Goal: Information Seeking & Learning: Learn about a topic

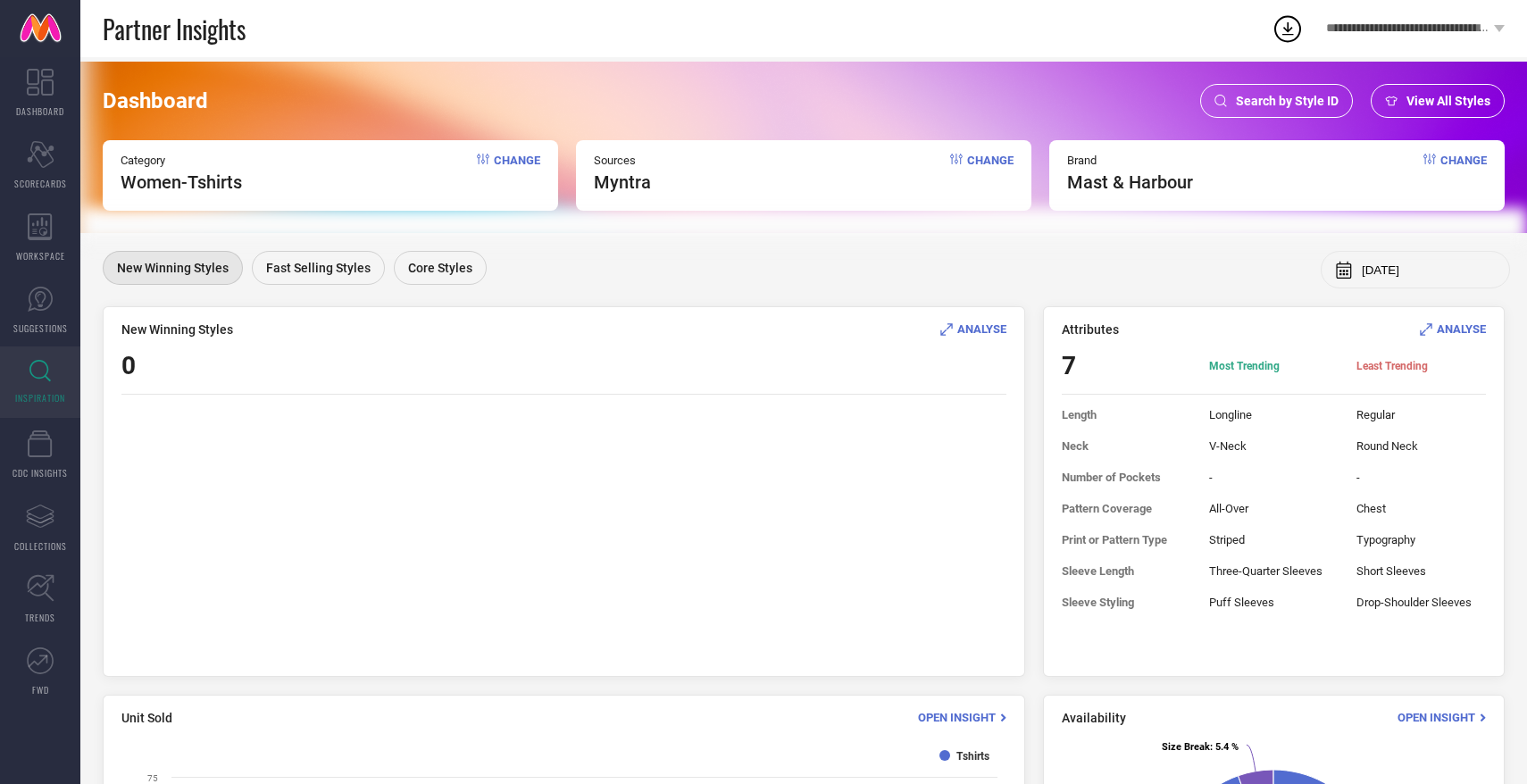
click at [522, 158] on span "Change" at bounding box center [517, 172] width 47 height 39
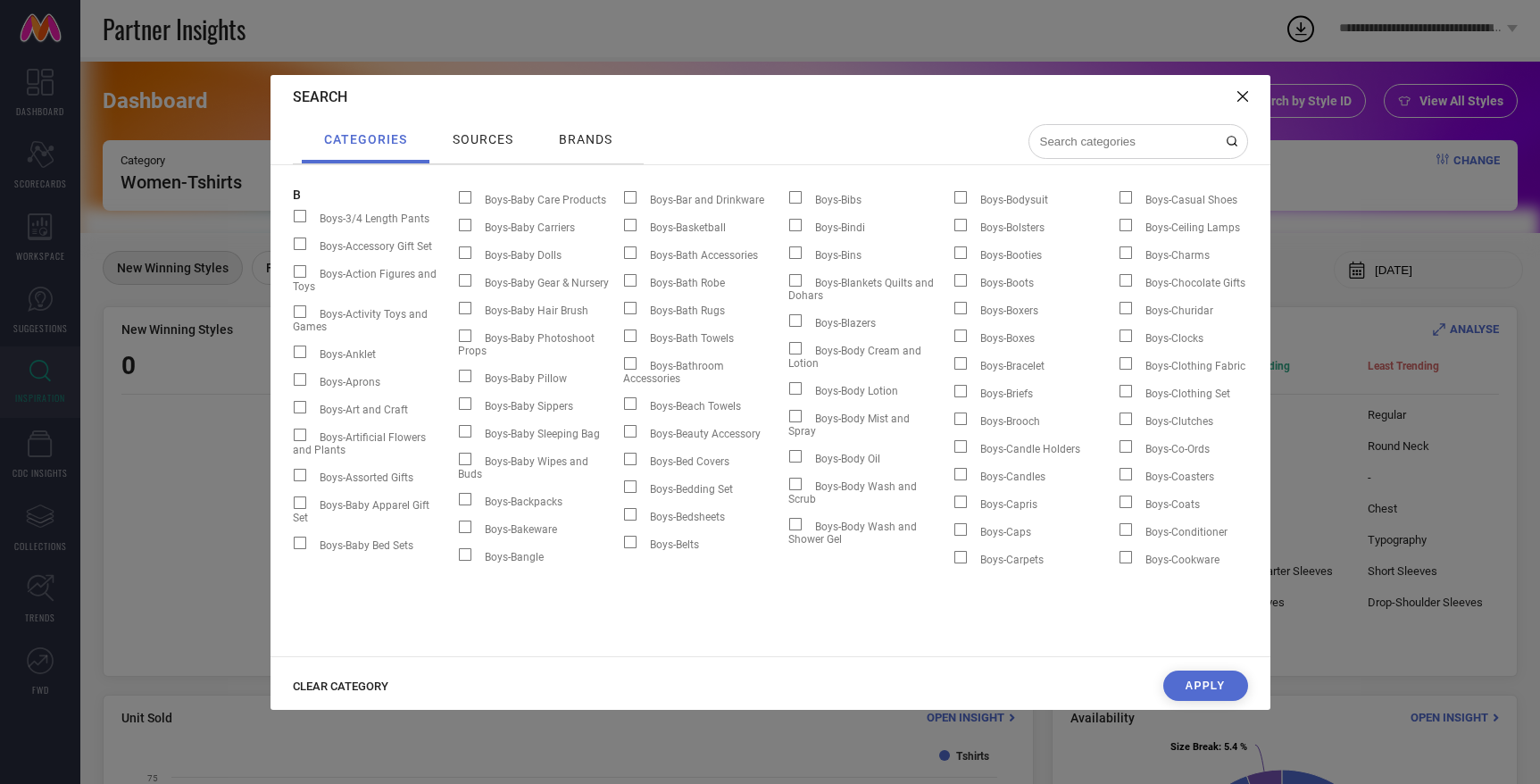
click at [1196, 686] on button "Apply" at bounding box center [1205, 686] width 85 height 30
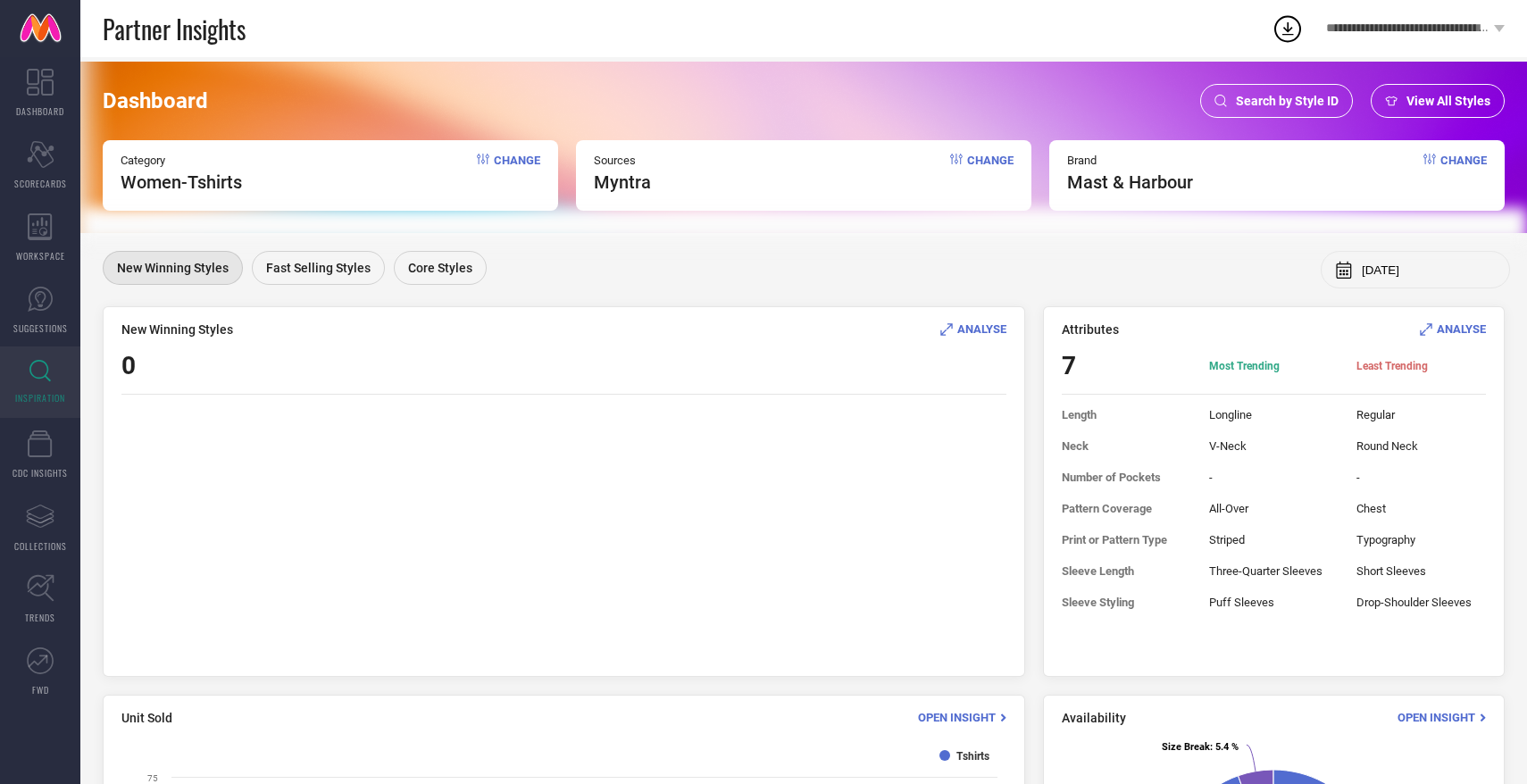
click at [1456, 334] on span "ANALYSE" at bounding box center [1462, 329] width 50 height 13
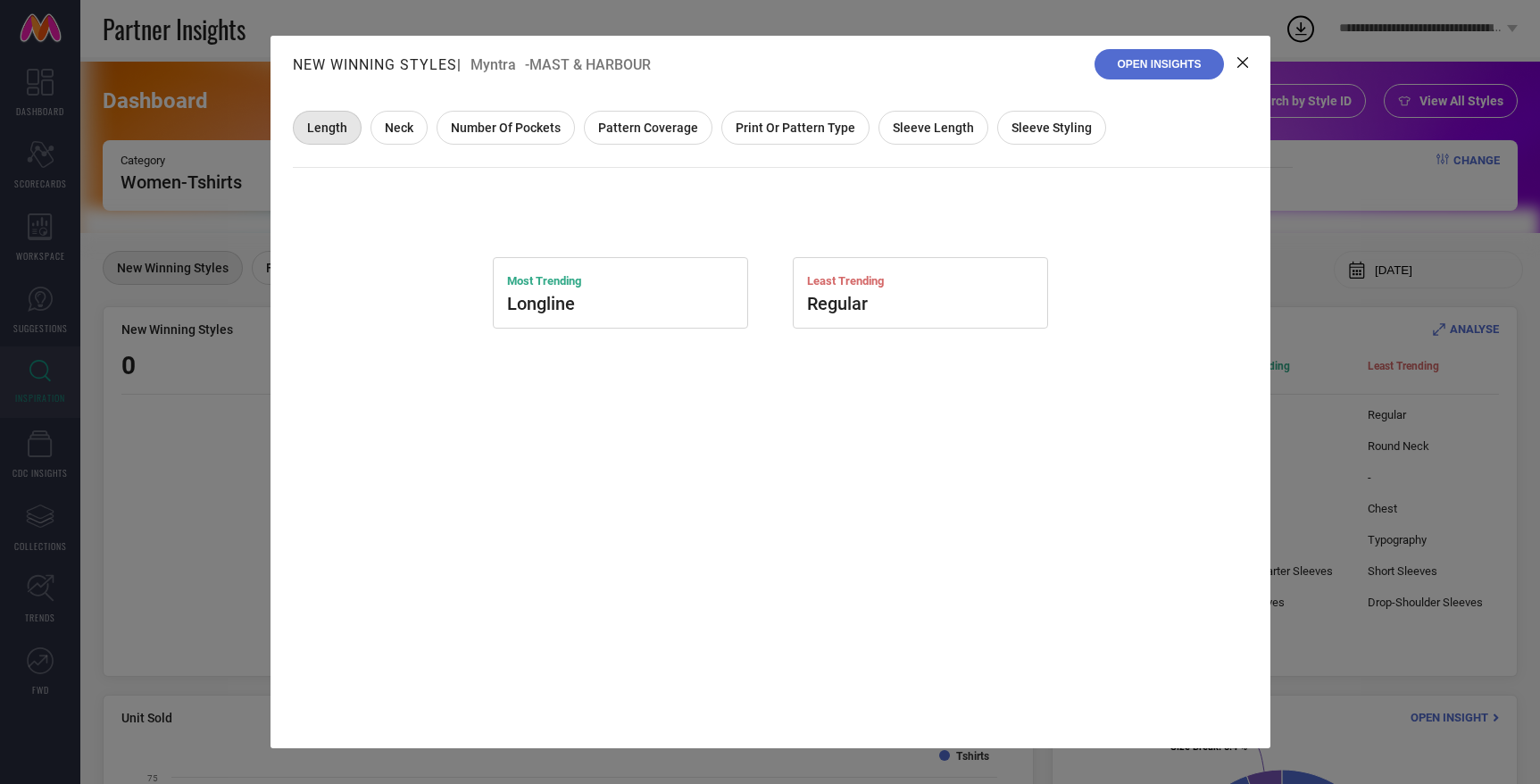
click at [1241, 61] on icon at bounding box center [1242, 62] width 10 height 10
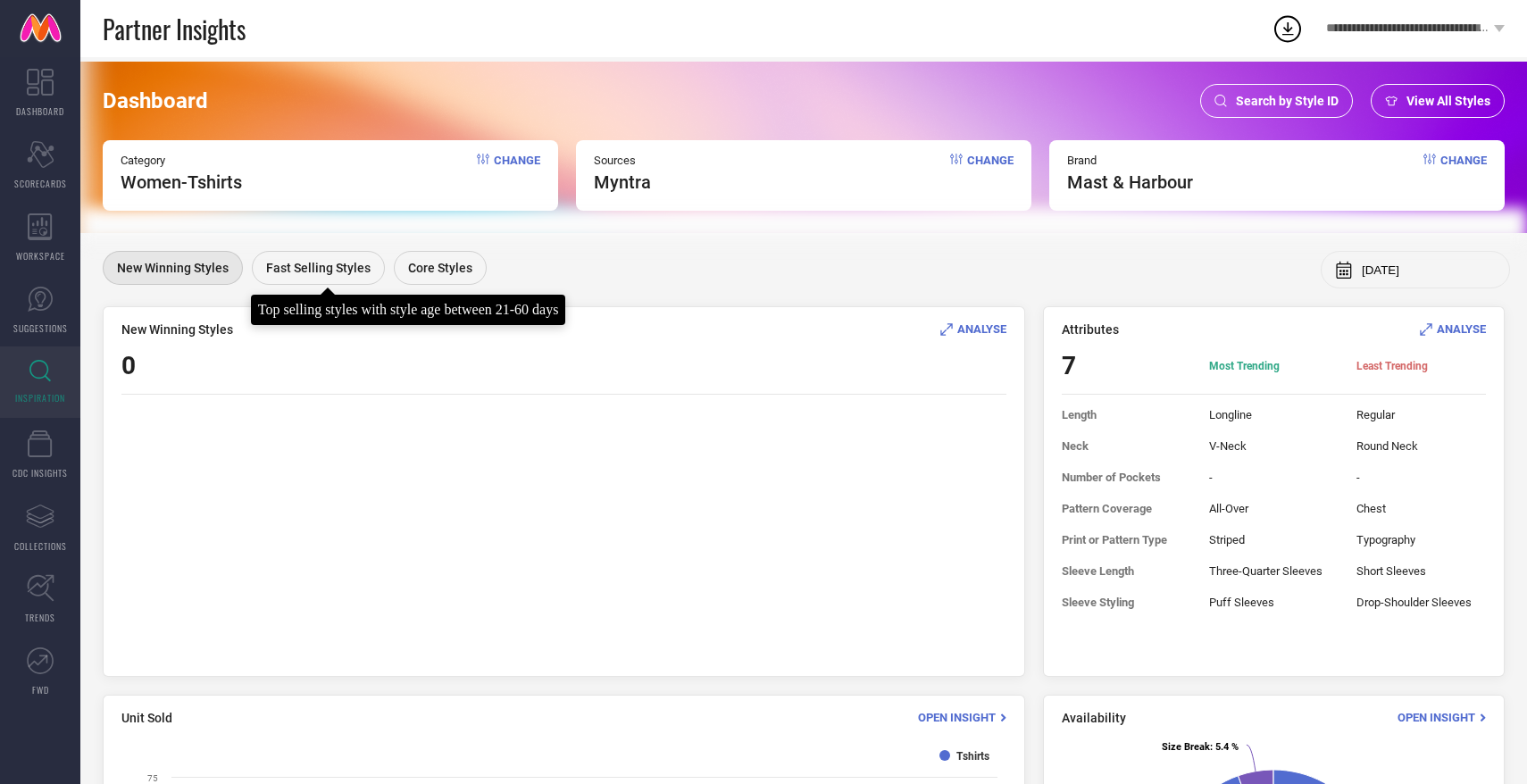
click at [331, 266] on span "Fast Selling Styles" at bounding box center [319, 267] width 105 height 14
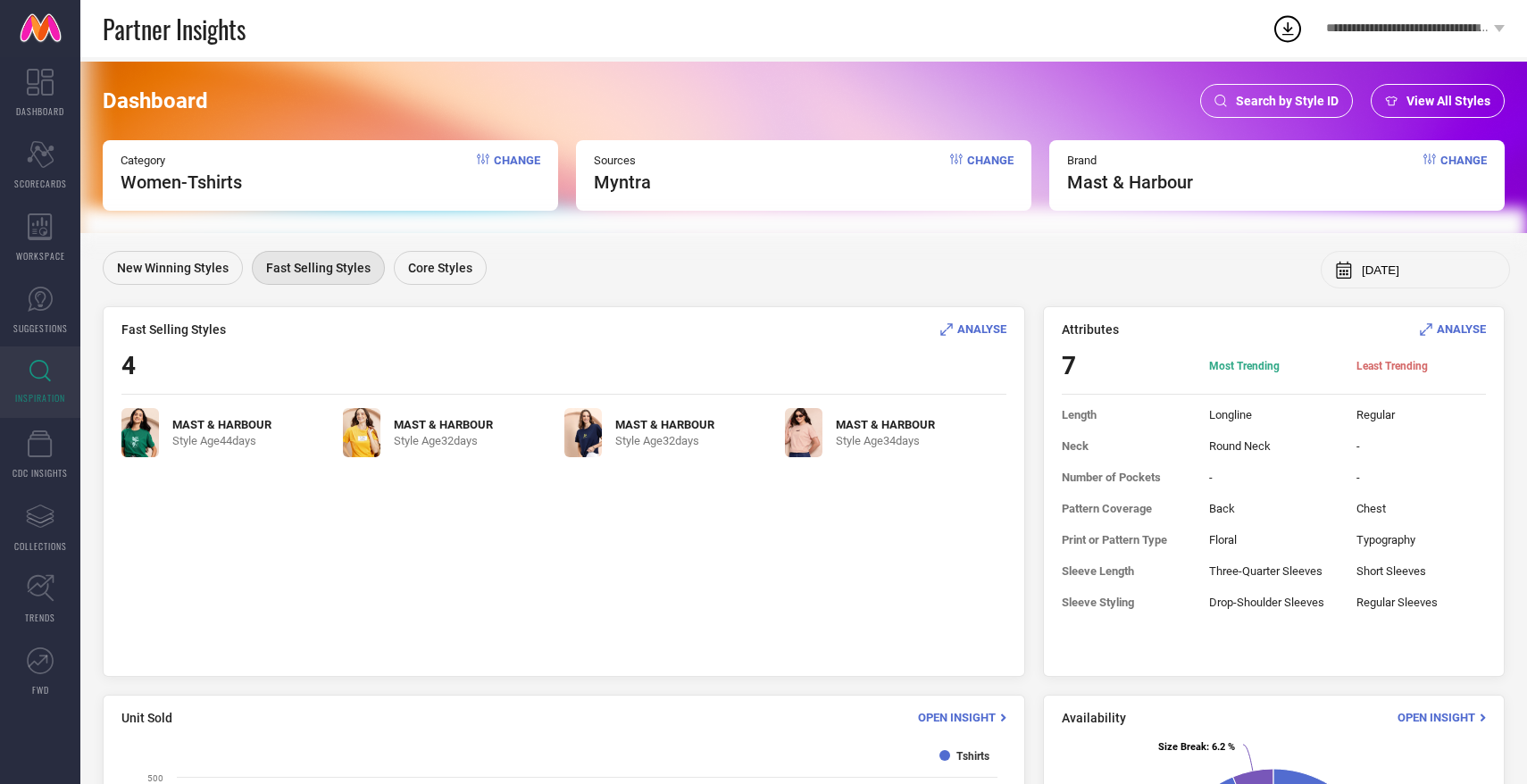
click at [985, 325] on span "ANALYSE" at bounding box center [982, 329] width 50 height 13
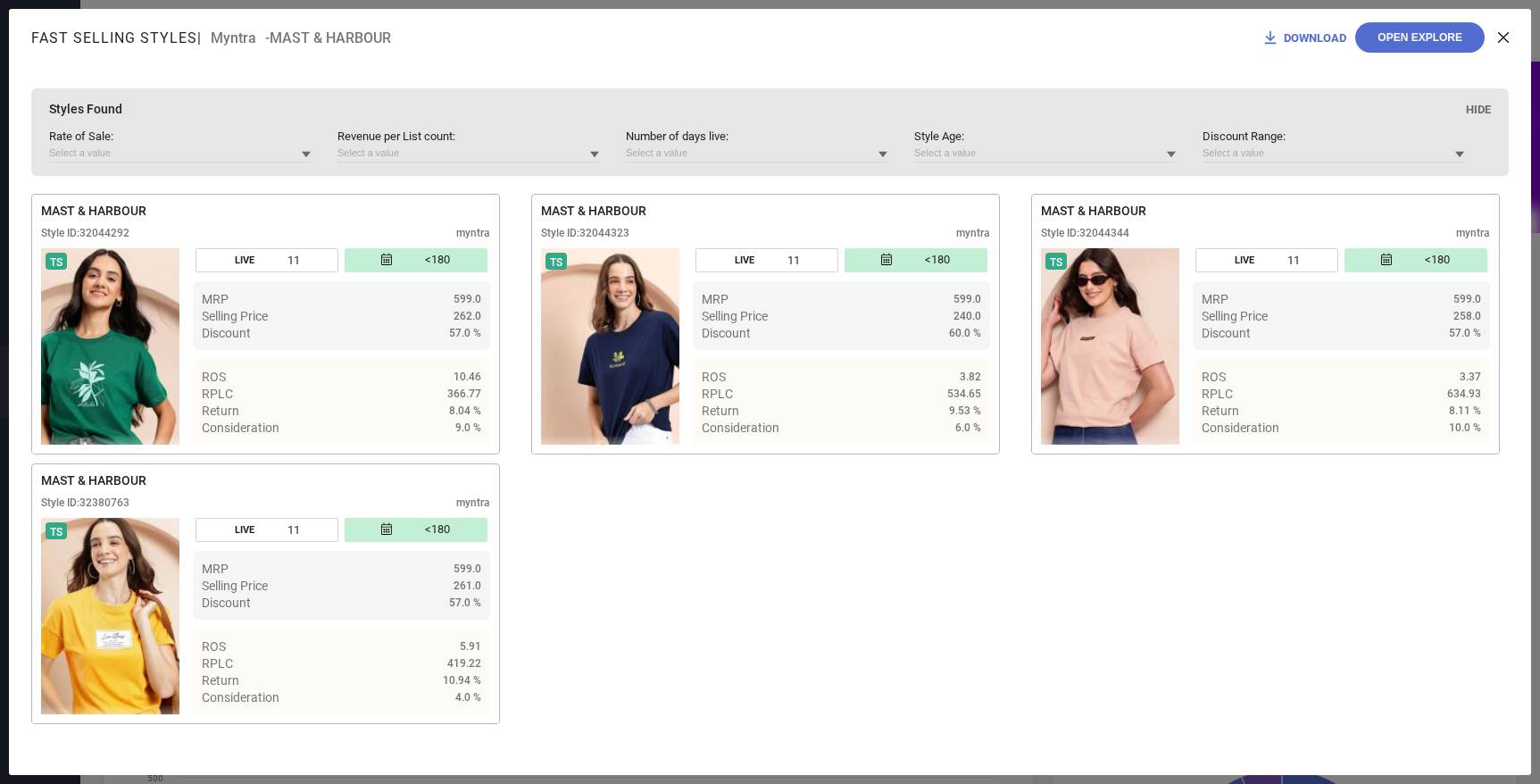
click at [1502, 36] on icon at bounding box center [1503, 37] width 10 height 10
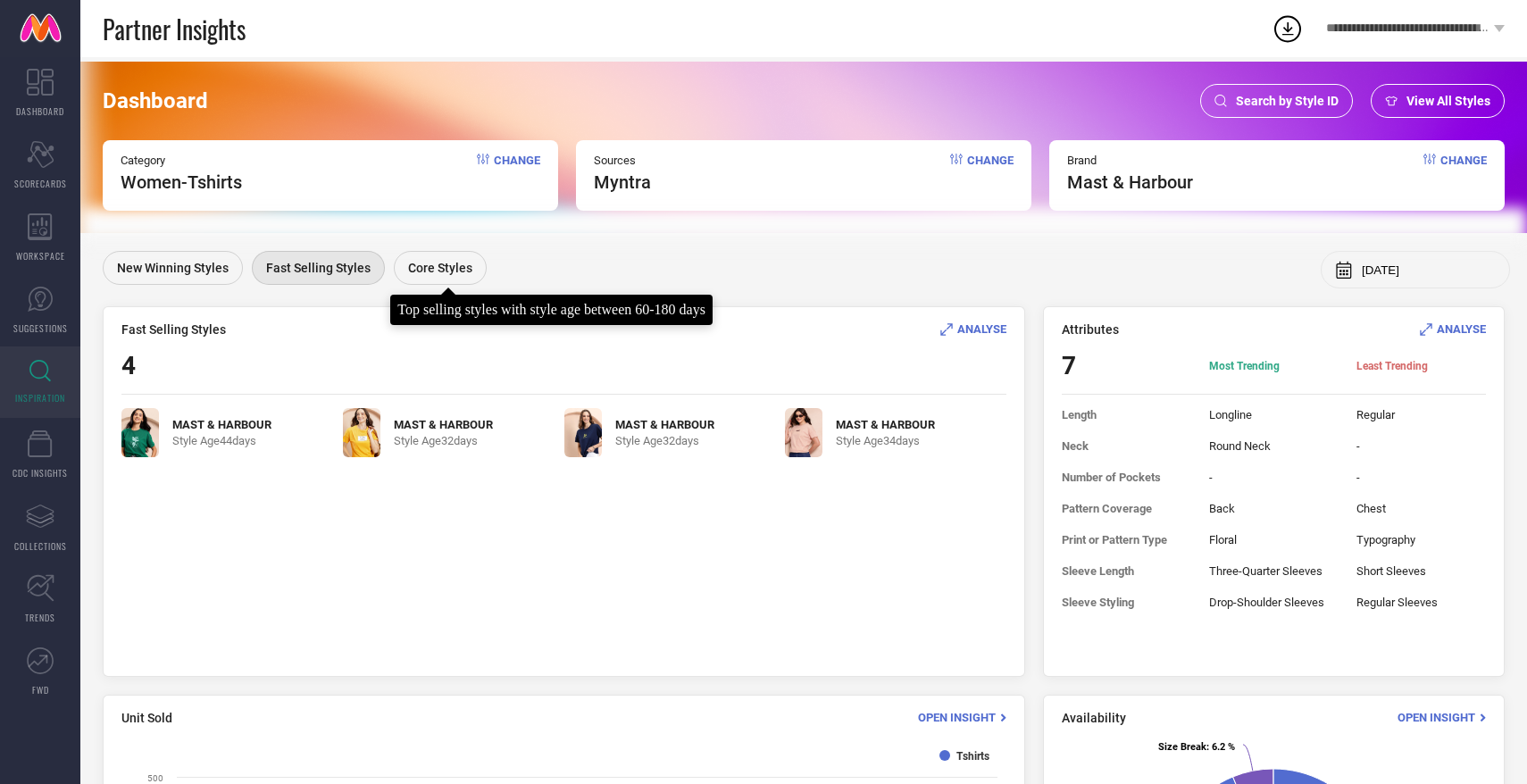
click at [451, 266] on span "Core Styles" at bounding box center [441, 267] width 65 height 14
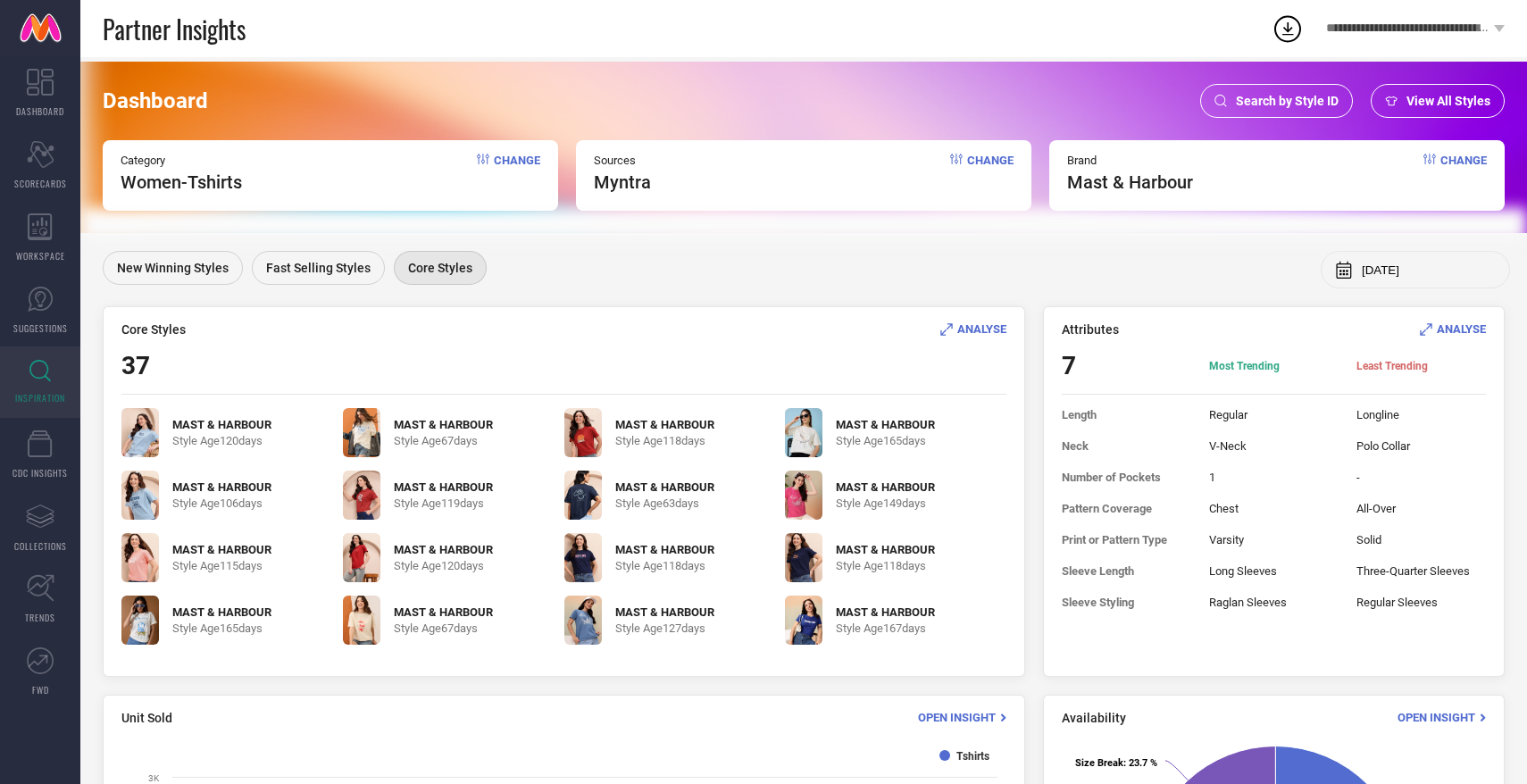
click at [970, 323] on span "ANALYSE" at bounding box center [982, 329] width 50 height 13
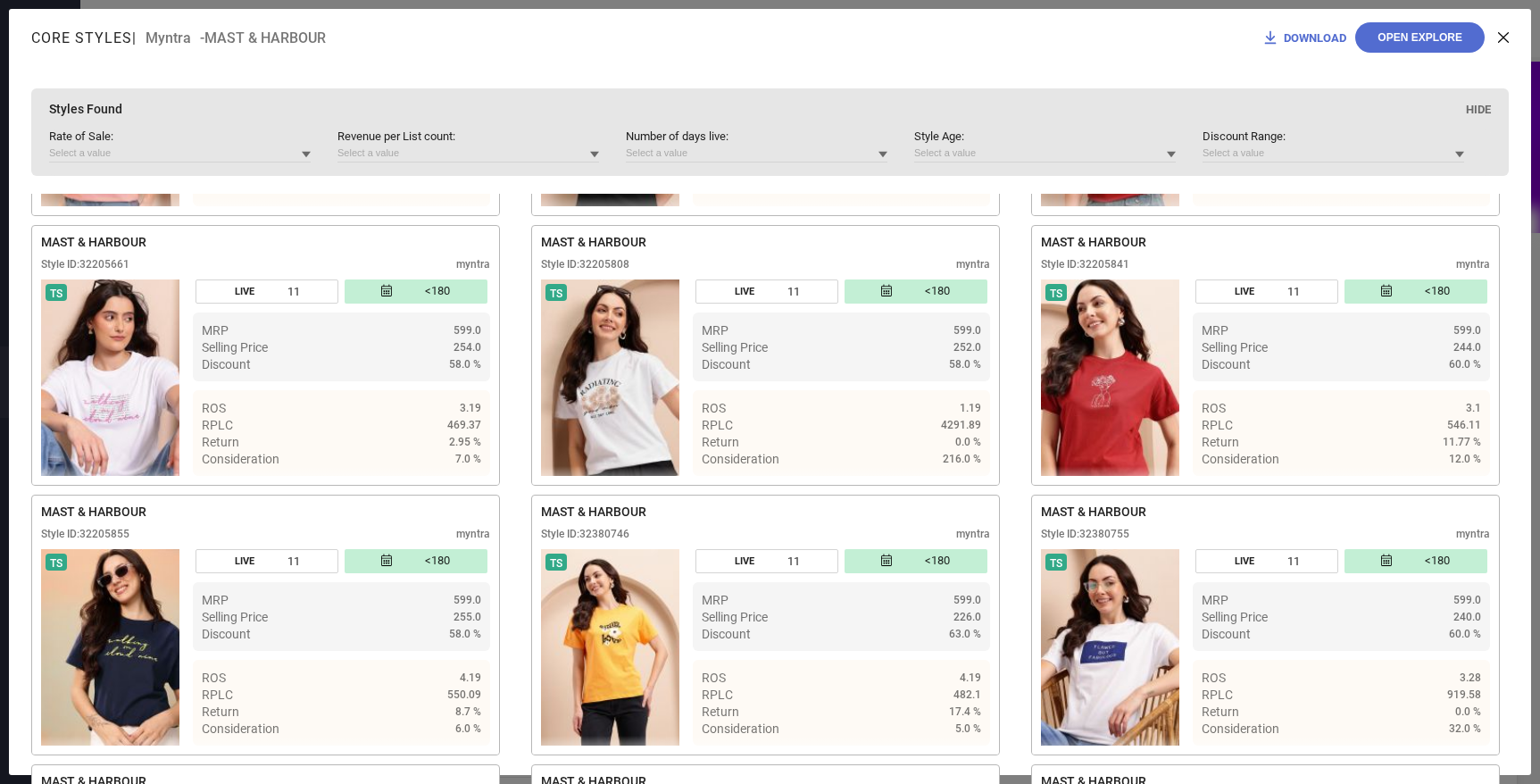
scroll to position [1312, 0]
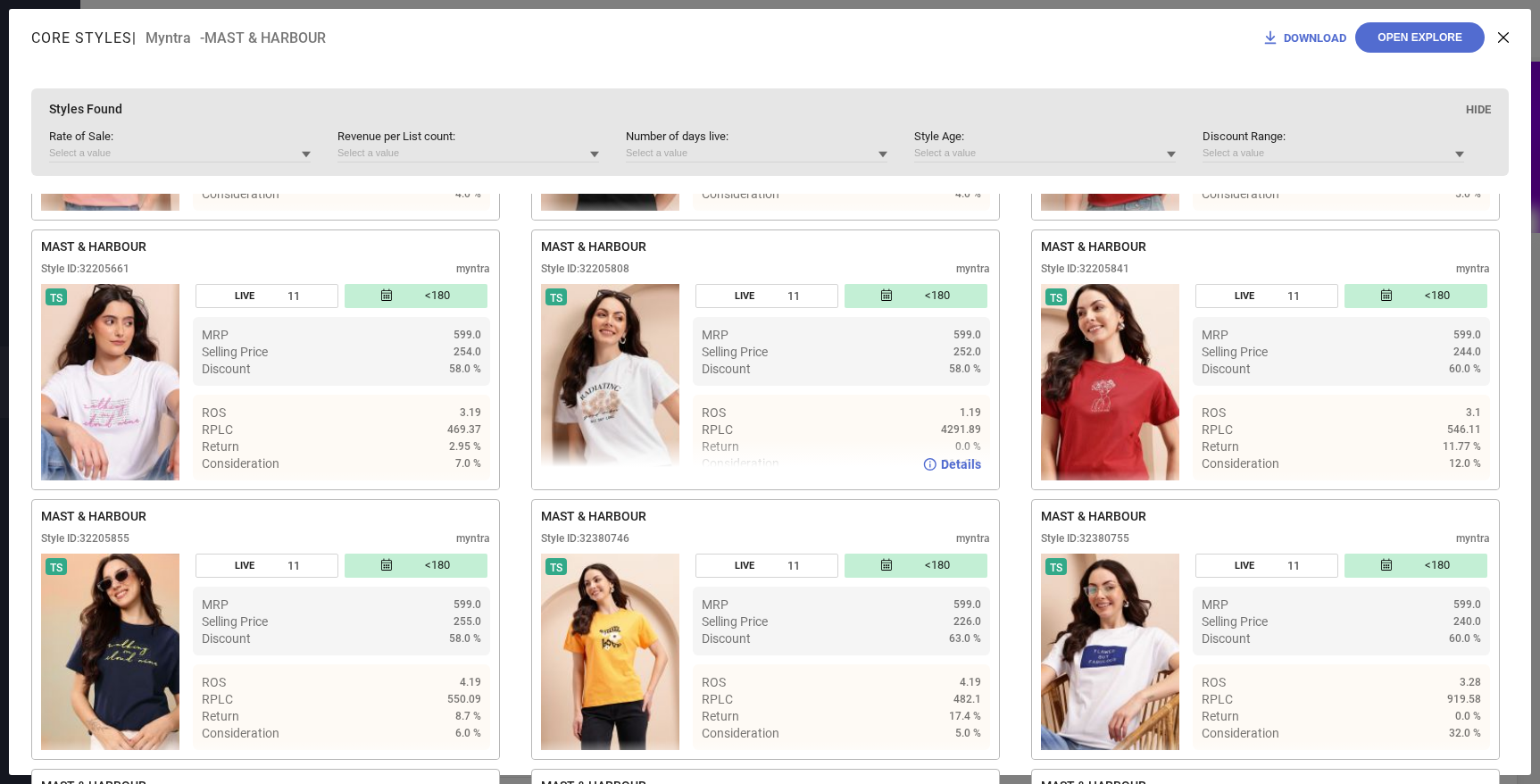
click at [925, 465] on icon at bounding box center [930, 463] width 13 height 12
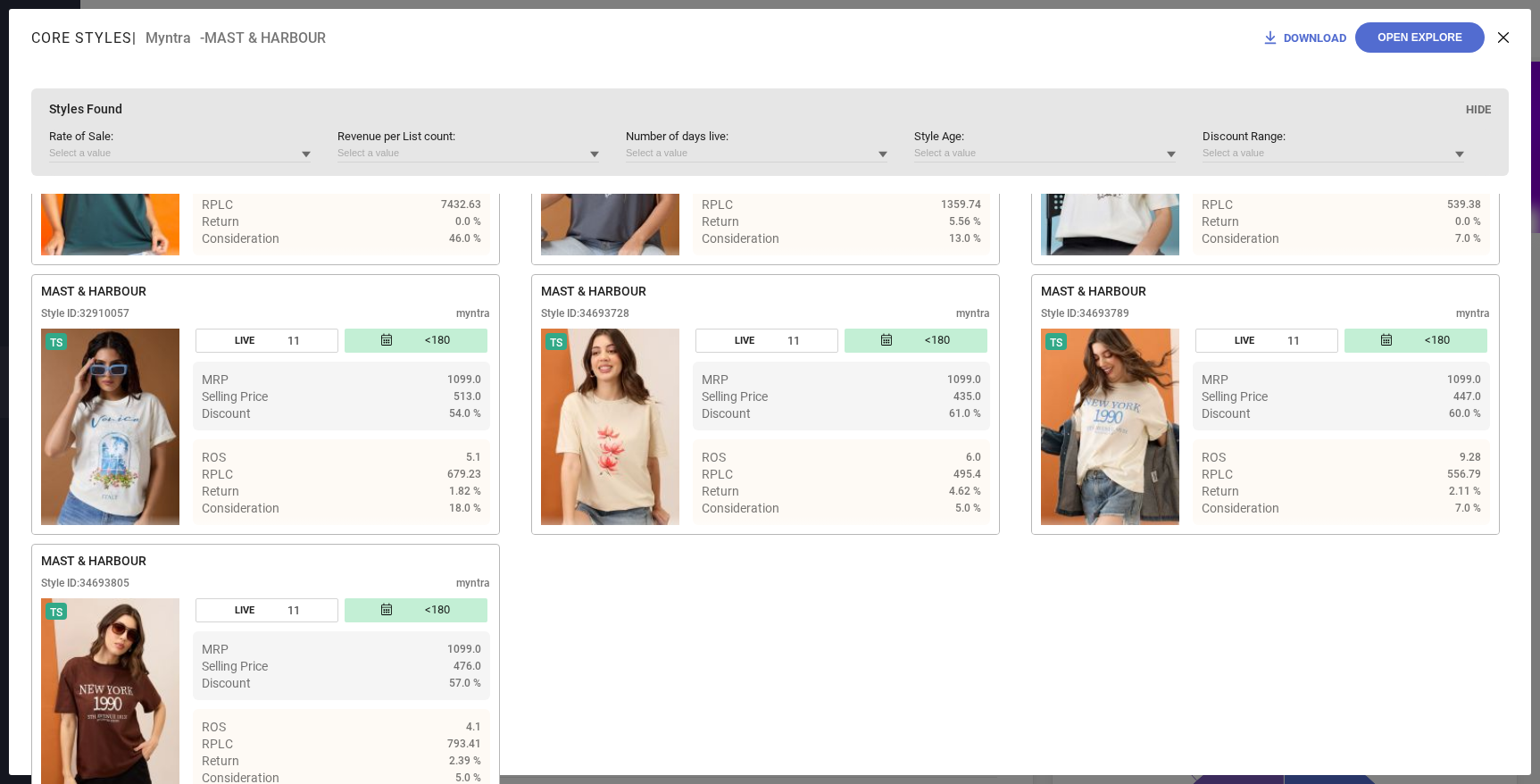
scroll to position [2870, 0]
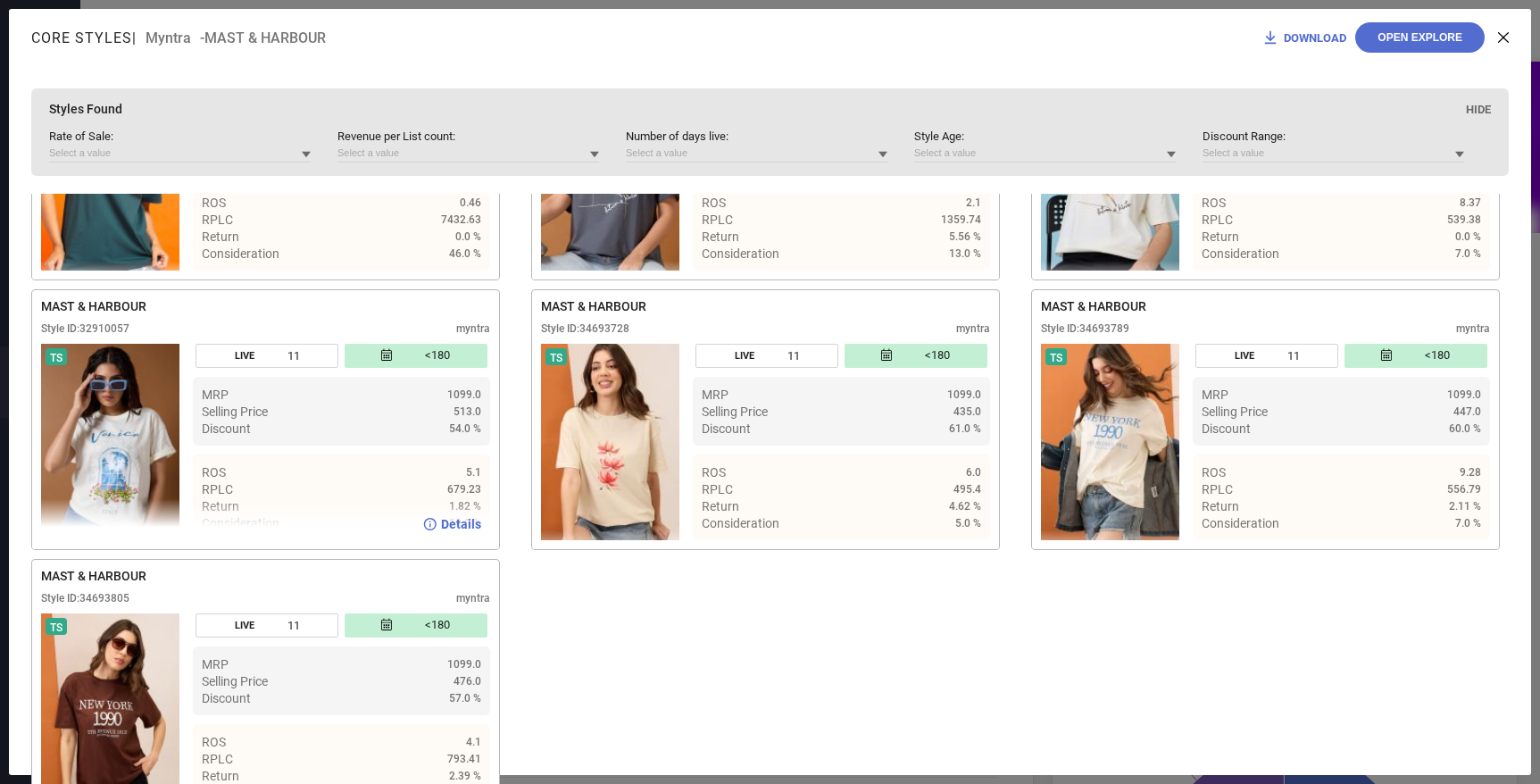
click at [447, 531] on span "Details" at bounding box center [461, 523] width 40 height 14
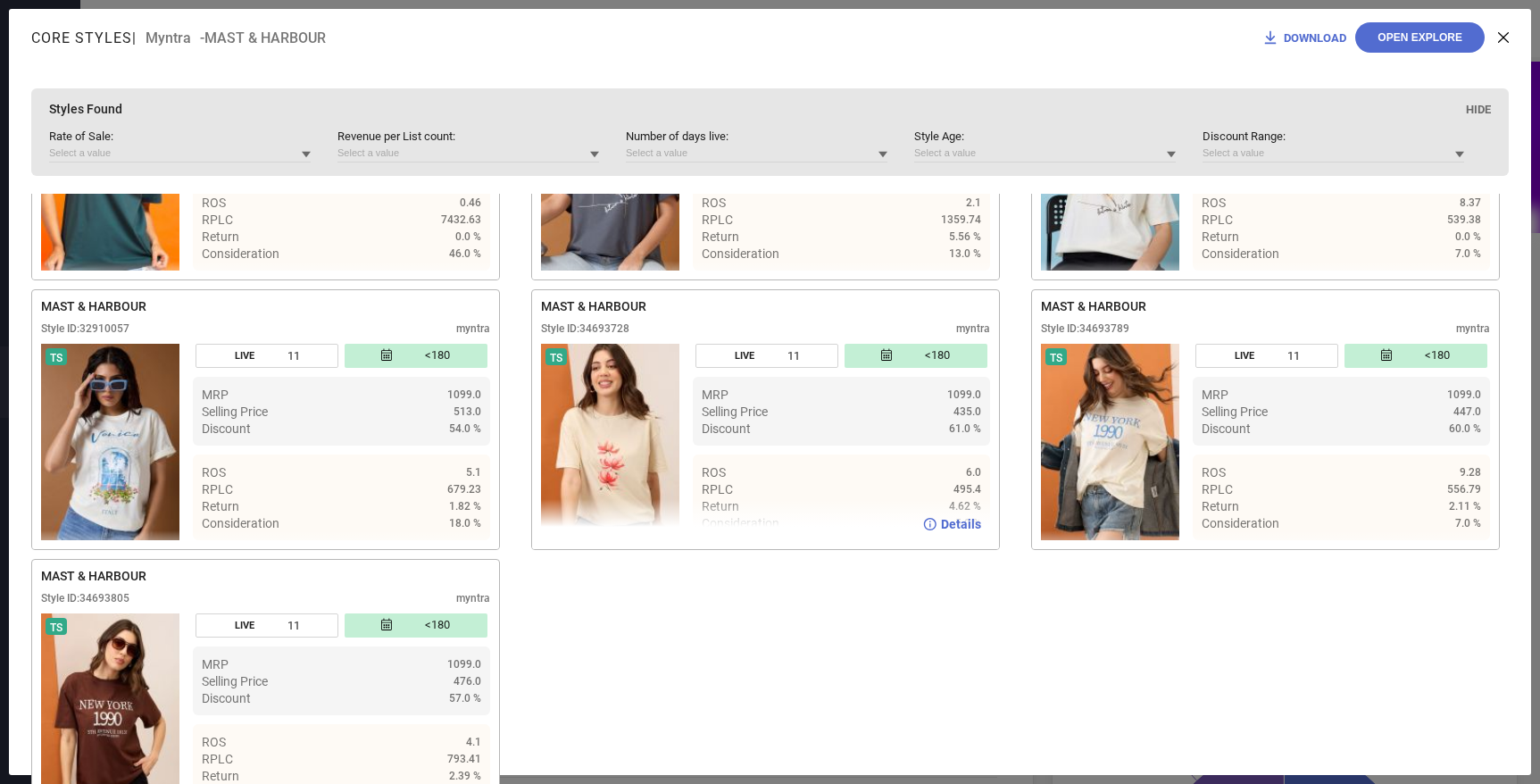
click at [932, 527] on div "Details" at bounding box center [952, 523] width 58 height 14
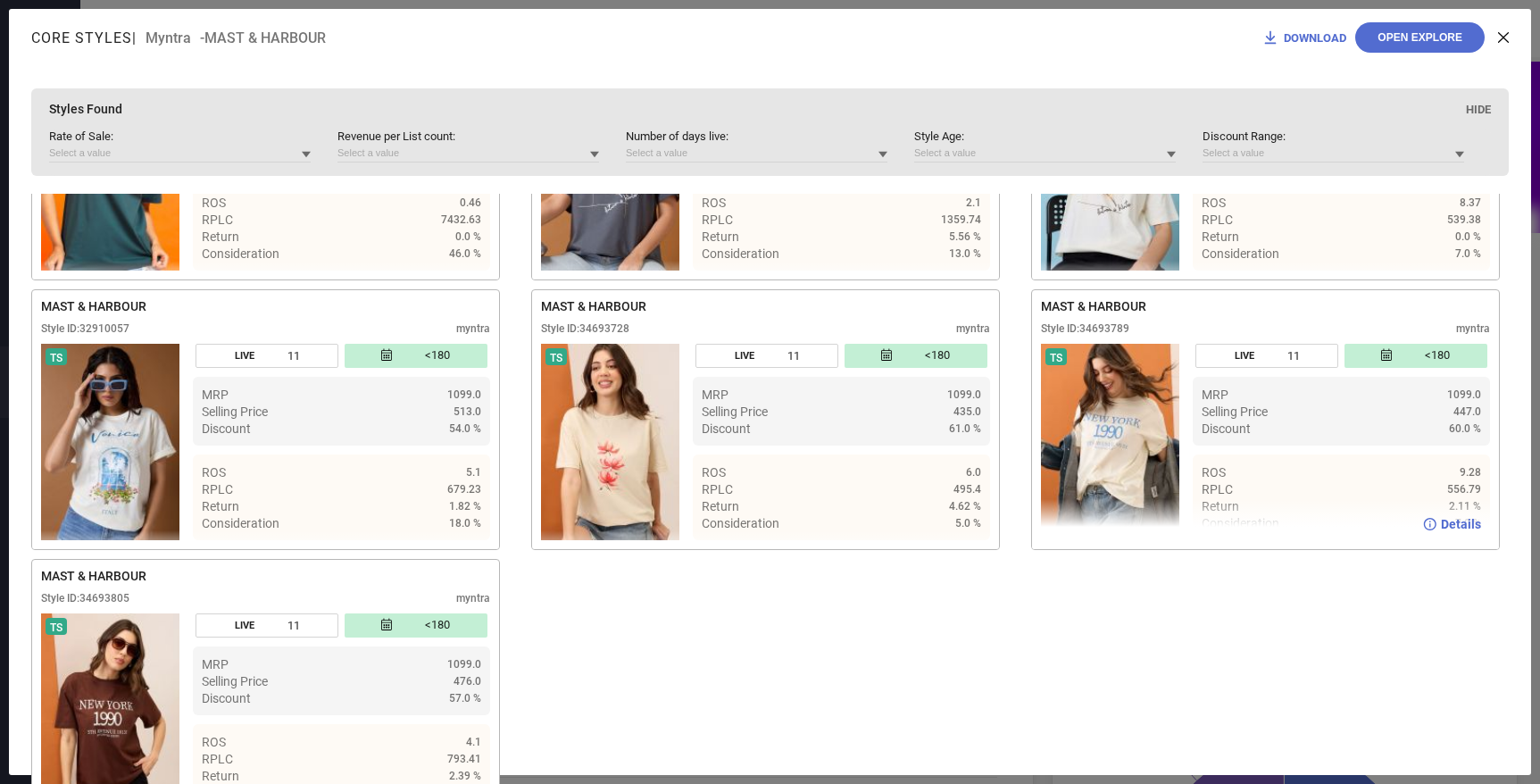
click at [1446, 531] on span "Details" at bounding box center [1461, 523] width 40 height 14
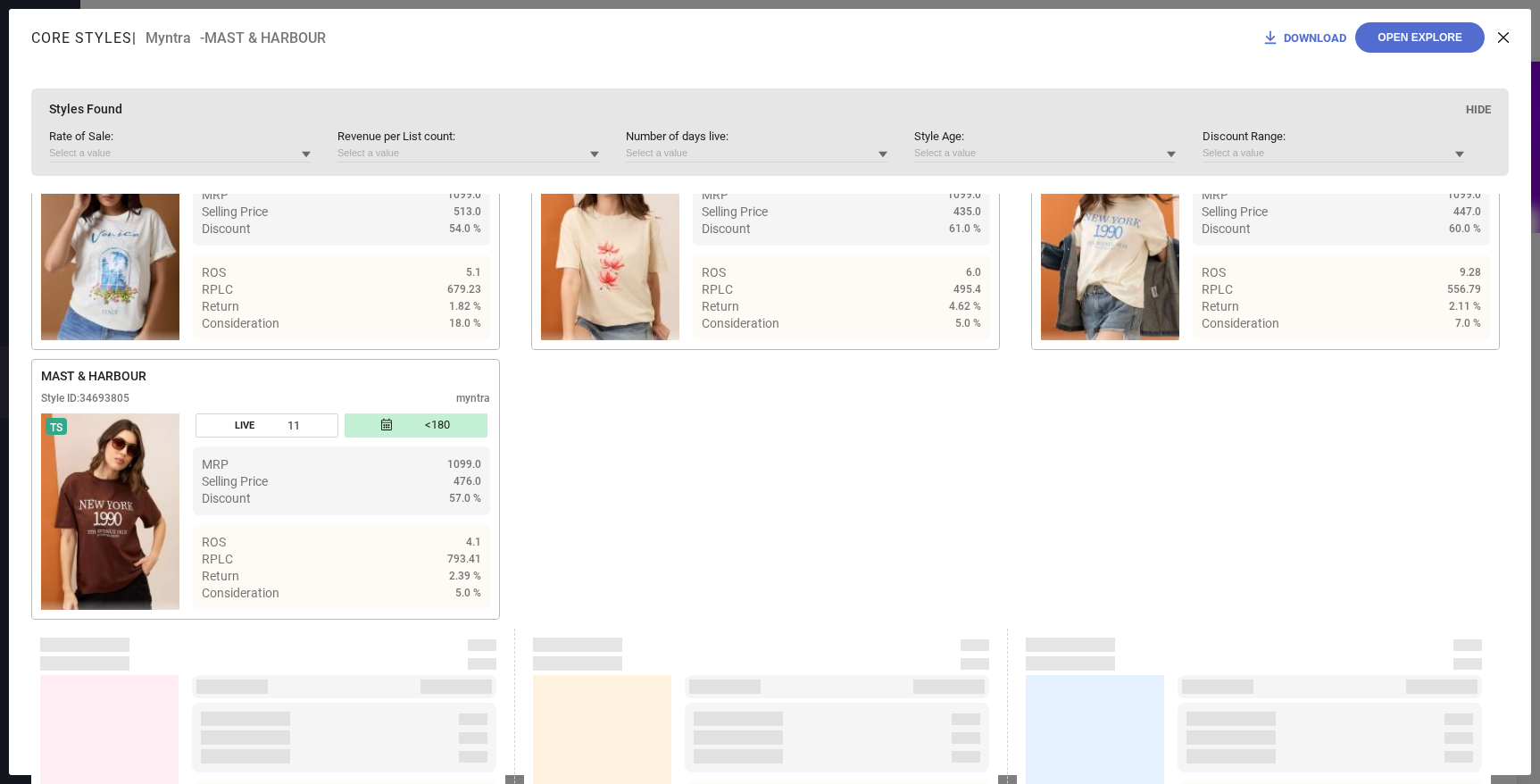
scroll to position [3071, 0]
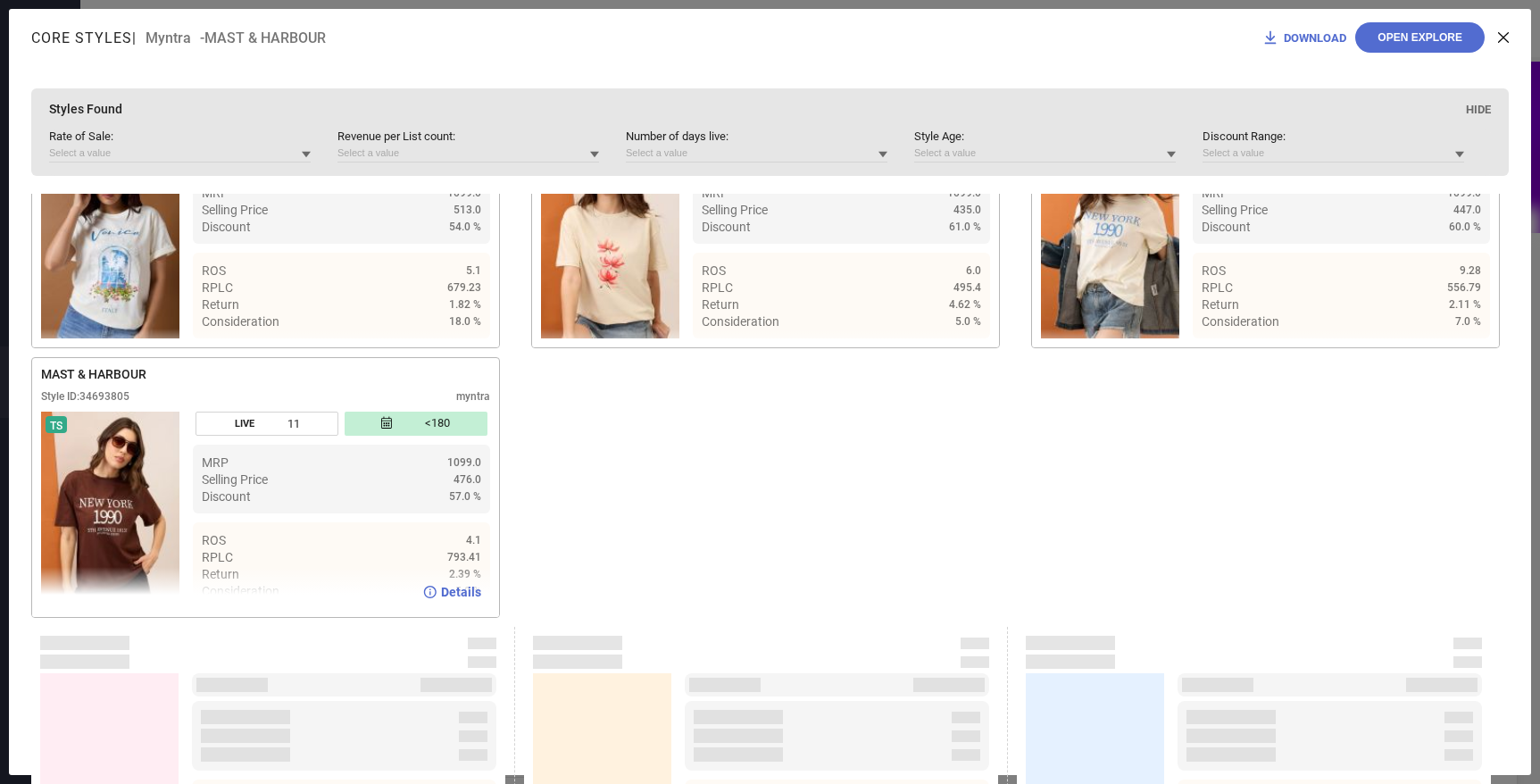
click at [451, 599] on span "Details" at bounding box center [461, 592] width 40 height 14
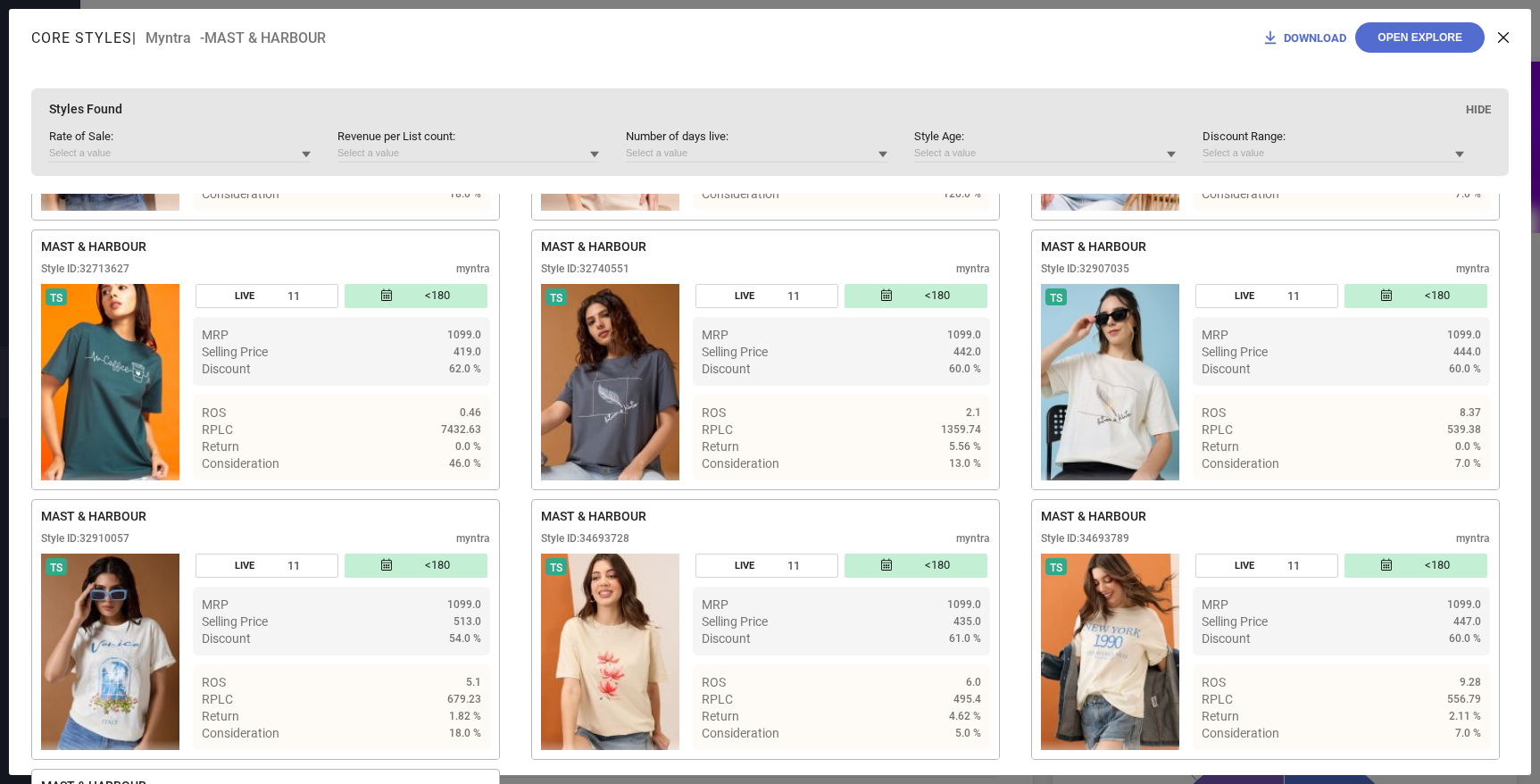
scroll to position [2658, 0]
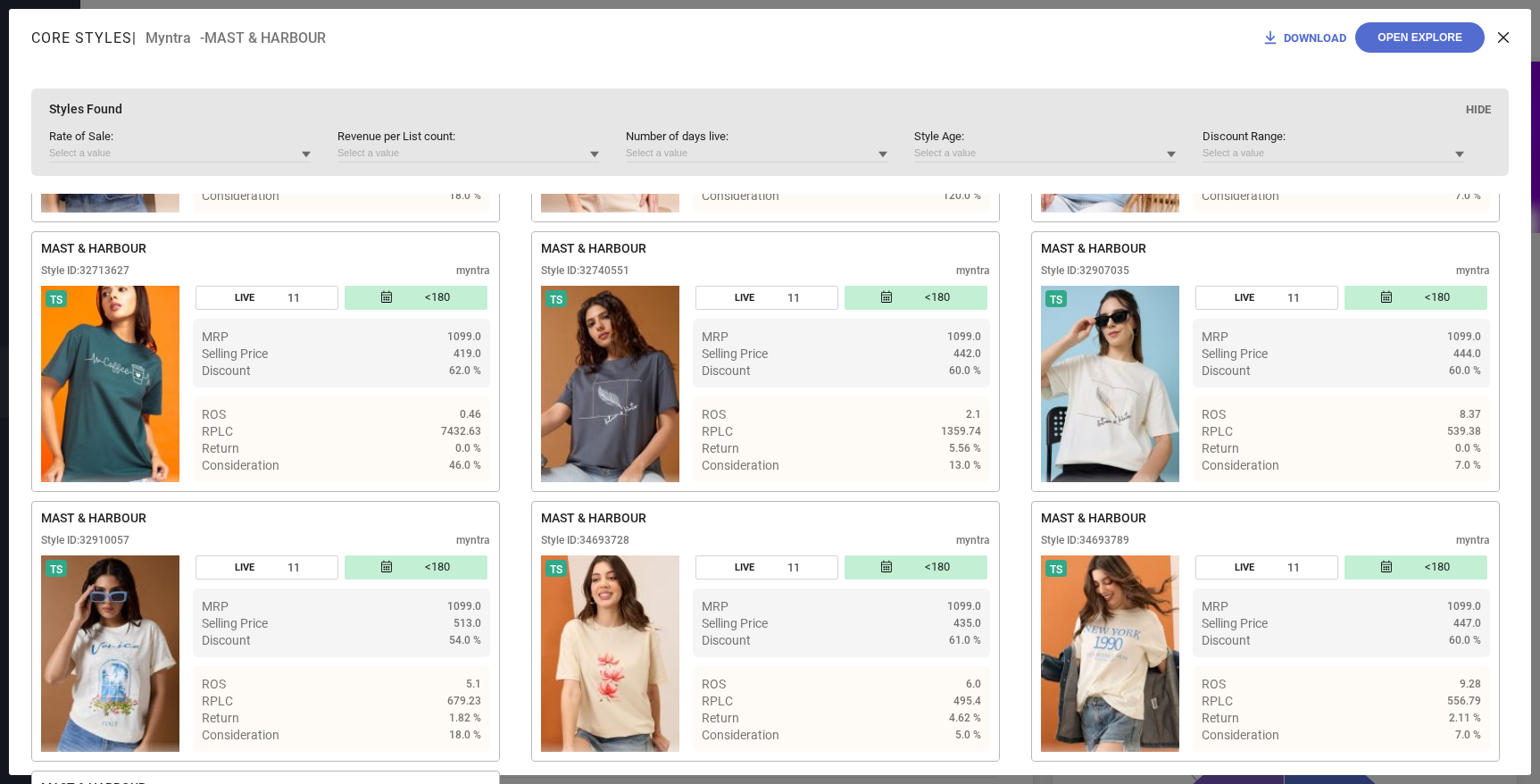
click at [1499, 31] on div "DOWNLOAD Open Explore" at bounding box center [1386, 37] width 247 height 30
click at [1509, 36] on icon at bounding box center [1503, 37] width 10 height 10
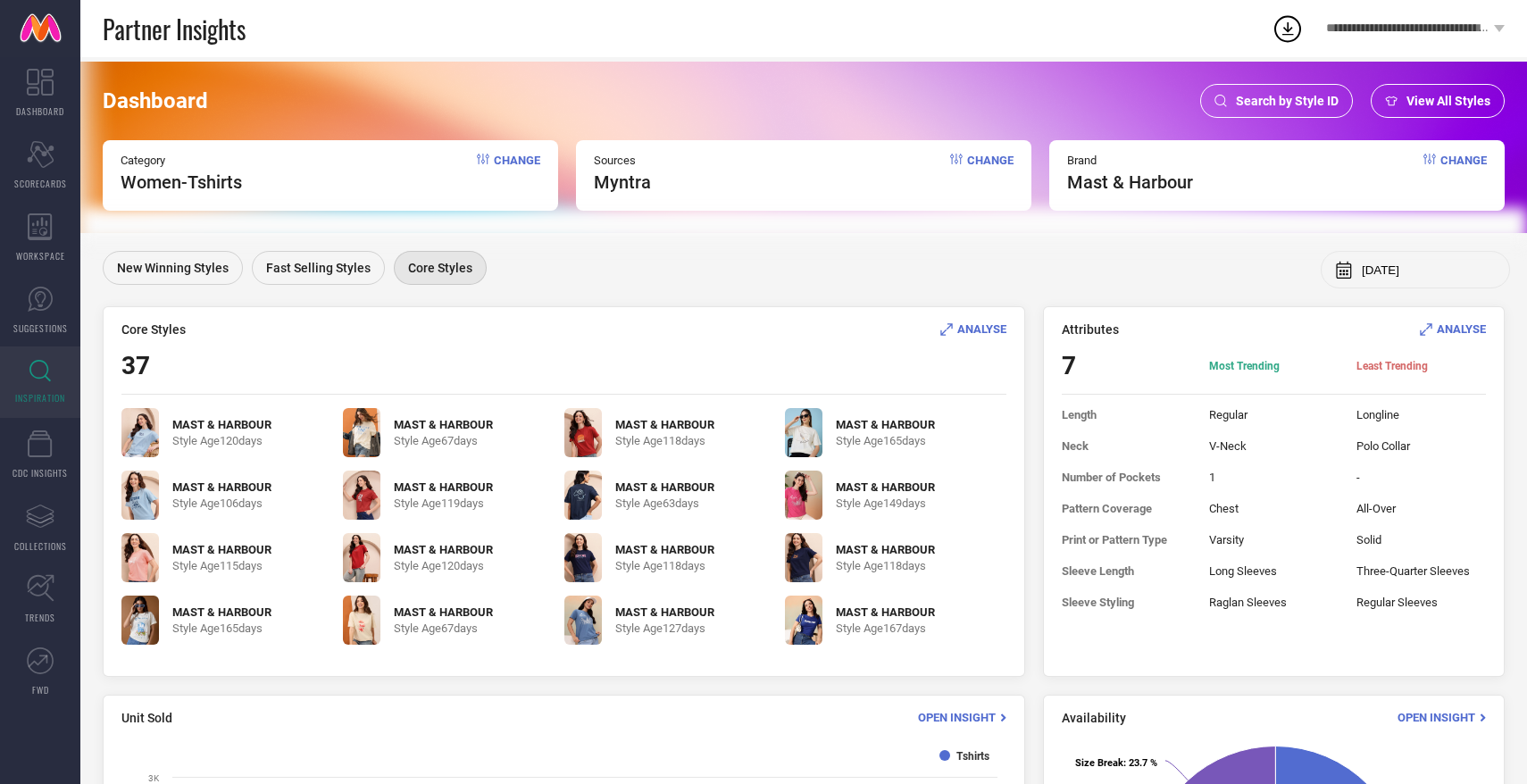
click at [1279, 100] on span "Search by Style ID" at bounding box center [1287, 101] width 103 height 14
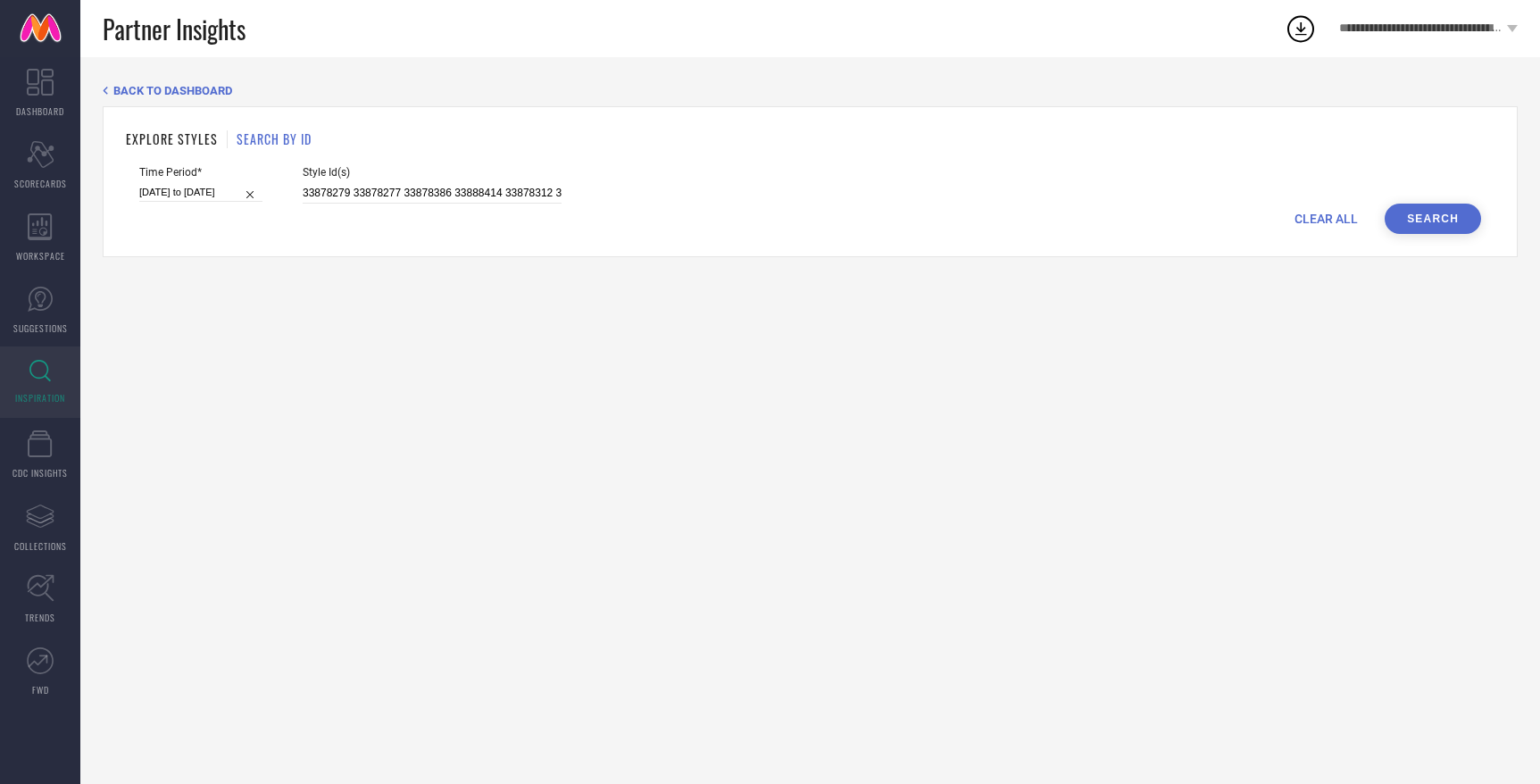
click at [1308, 215] on span "CLEAR ALL" at bounding box center [1326, 218] width 64 height 14
click at [441, 195] on input at bounding box center [432, 193] width 259 height 21
paste input "35064261"
type input "35064261"
click at [1413, 215] on div "CLEAR ALL Search" at bounding box center [810, 219] width 1342 height 30
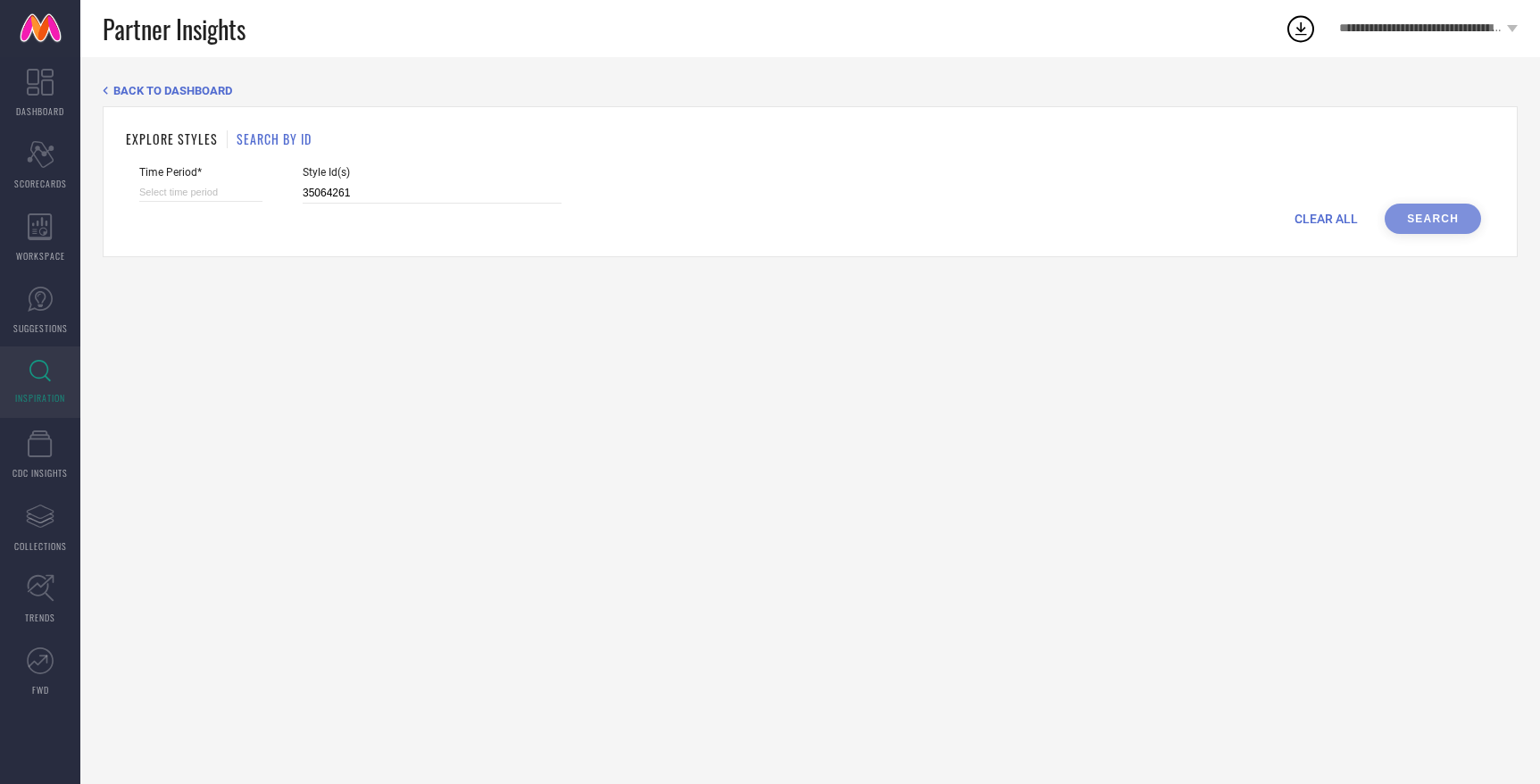
click at [1448, 218] on div "CLEAR ALL Search" at bounding box center [810, 219] width 1342 height 30
click at [219, 192] on input at bounding box center [200, 192] width 123 height 19
select select "7"
select select "2025"
select select "8"
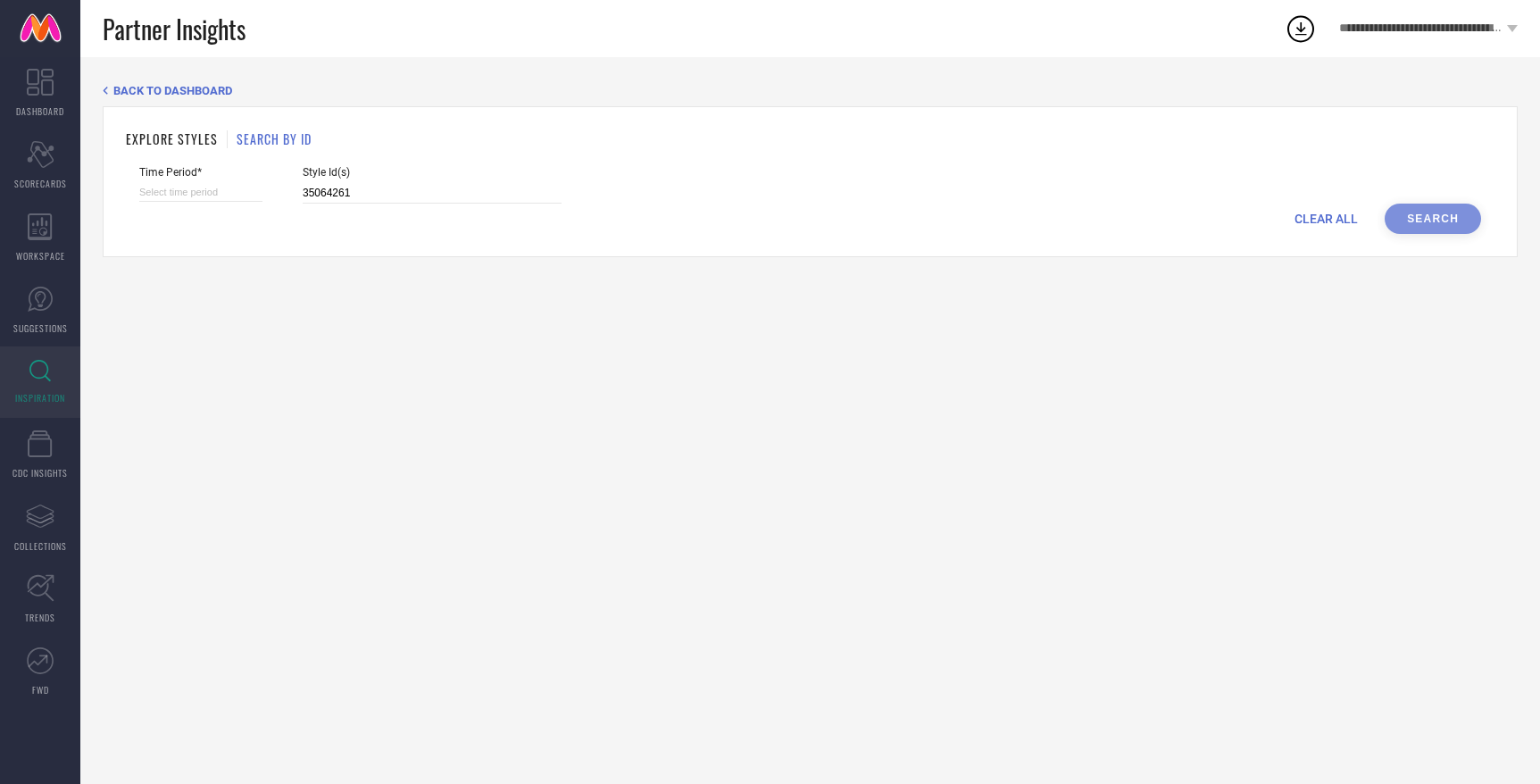
select select "2025"
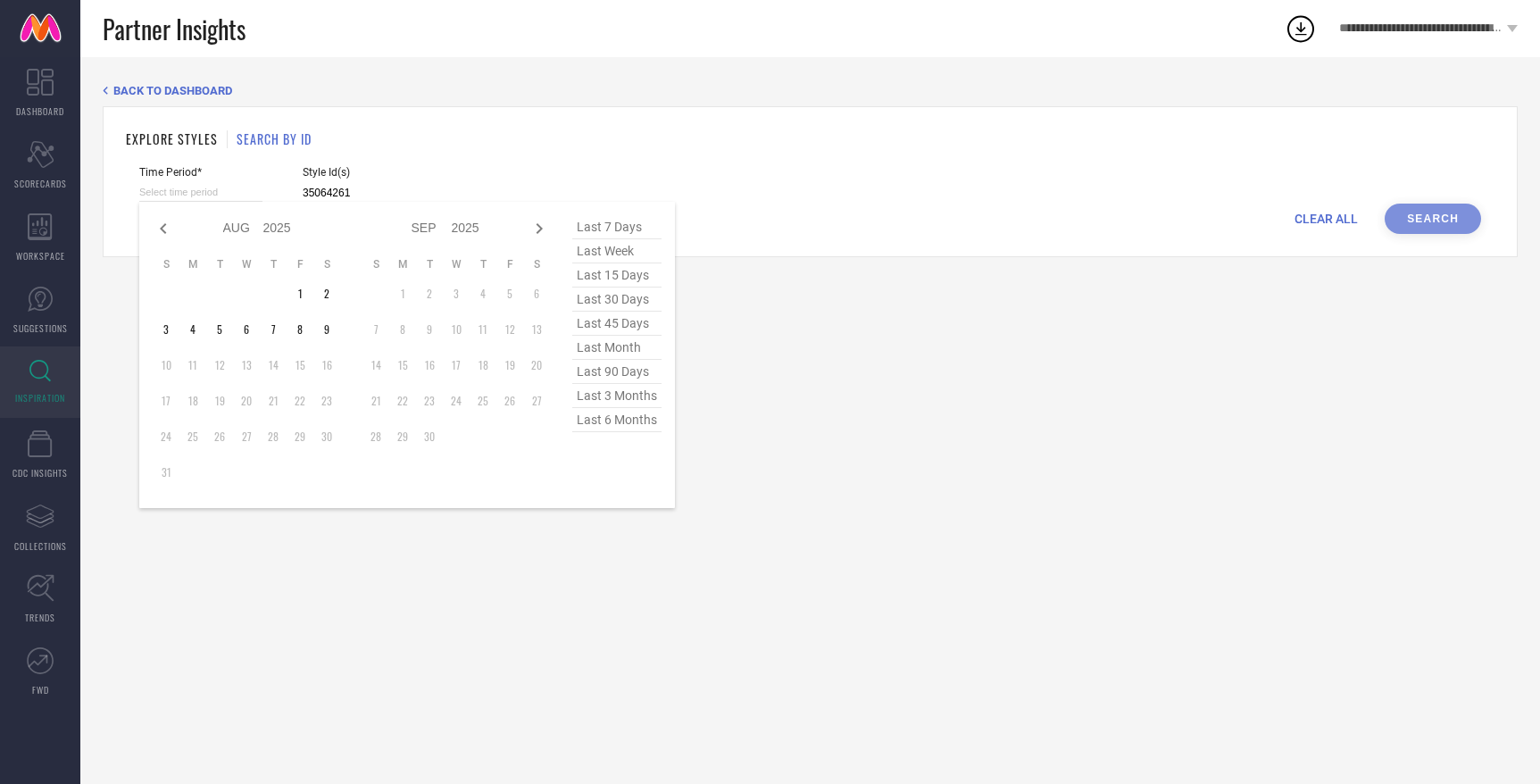
click at [624, 354] on span "last month" at bounding box center [617, 347] width 89 height 24
type input "01-07-2025 to 31-07-2025"
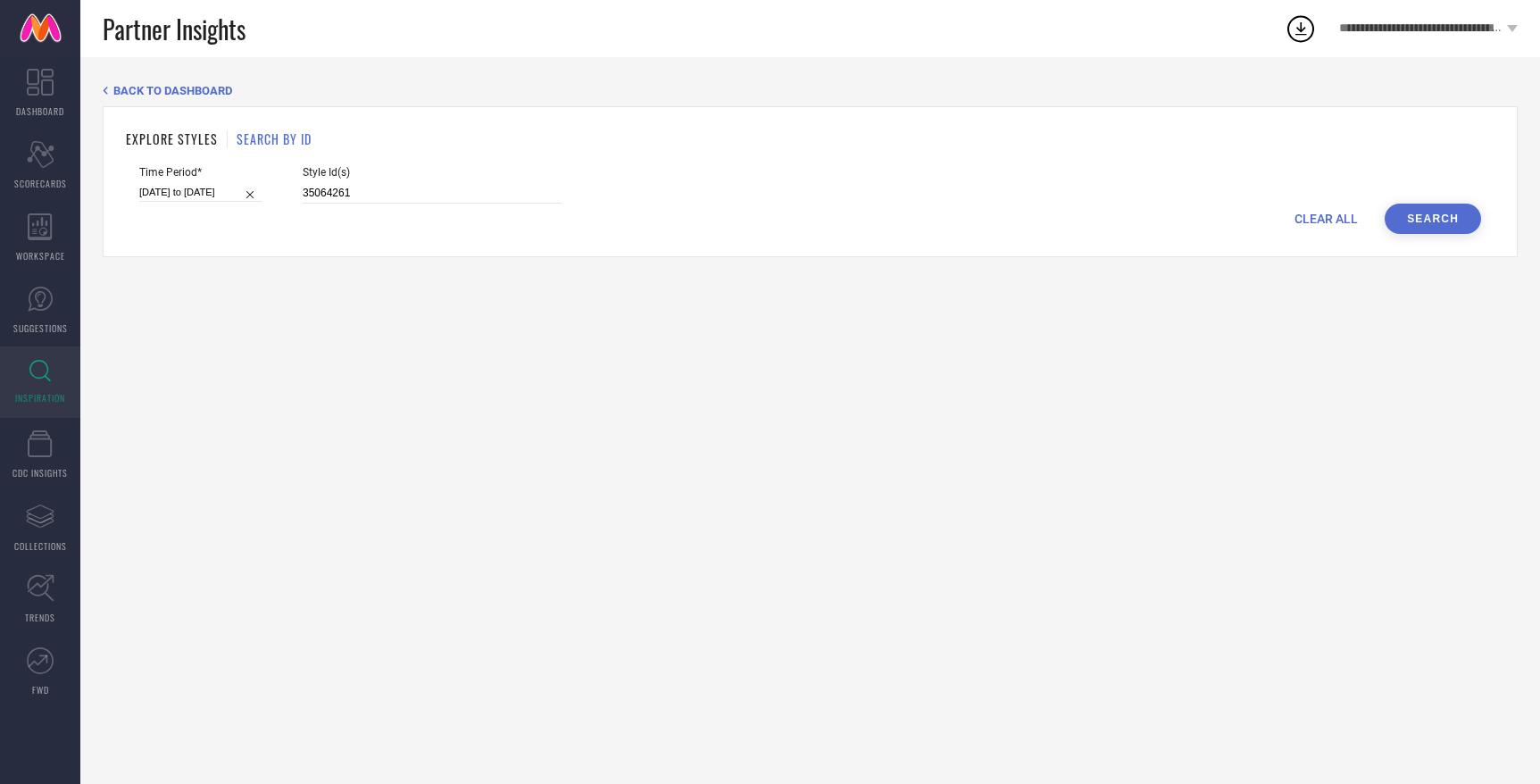
click at [1426, 234] on div "EXPLORE STYLES SEARCH BY ID Time Period* 01-07-2025 to 31-07-2025 Style Id(s) 3…" at bounding box center [810, 182] width 1415 height 151
click at [1426, 208] on button "Search" at bounding box center [1432, 219] width 96 height 30
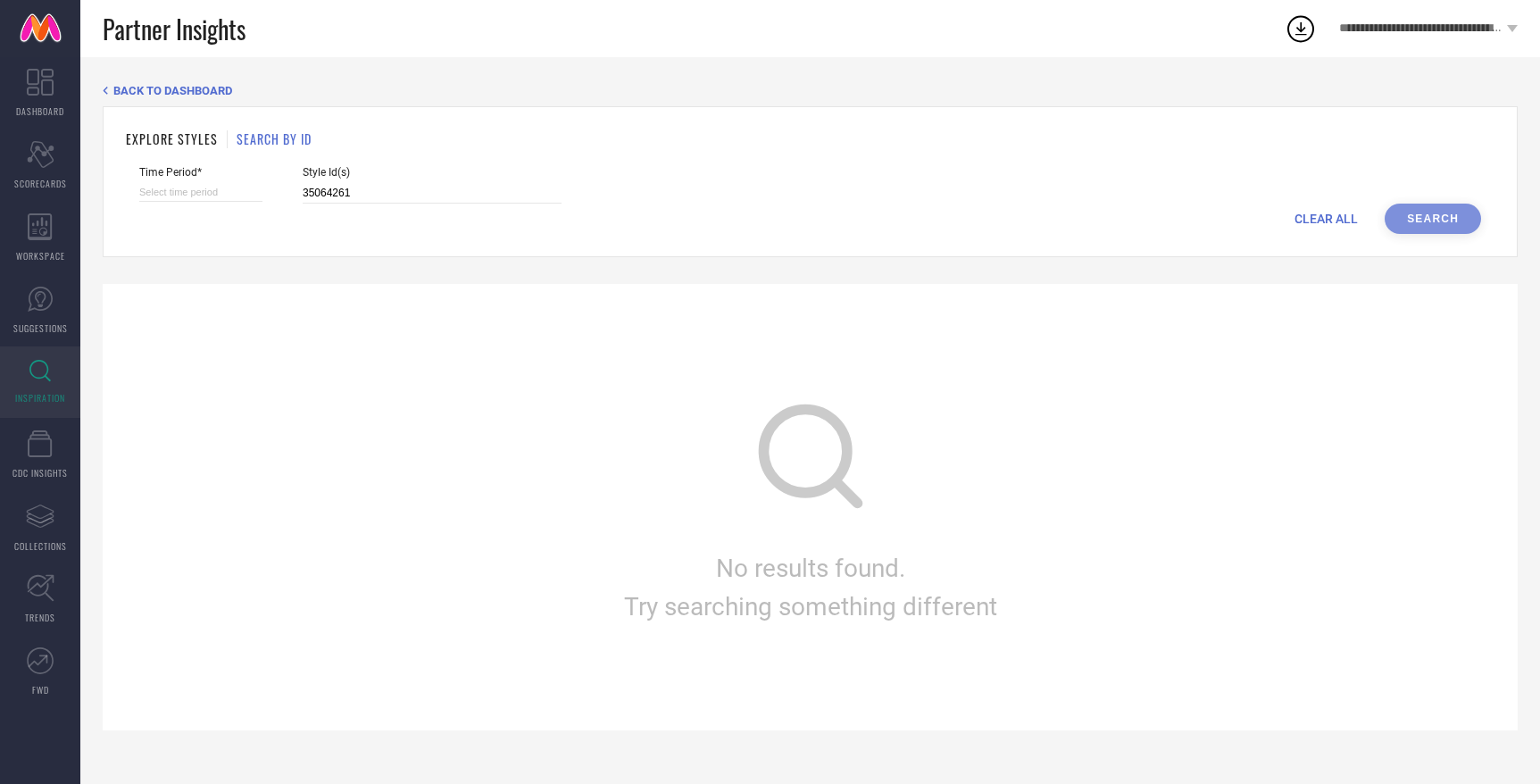
select select "7"
select select "2025"
select select "8"
select select "2025"
click at [227, 191] on input at bounding box center [200, 192] width 123 height 19
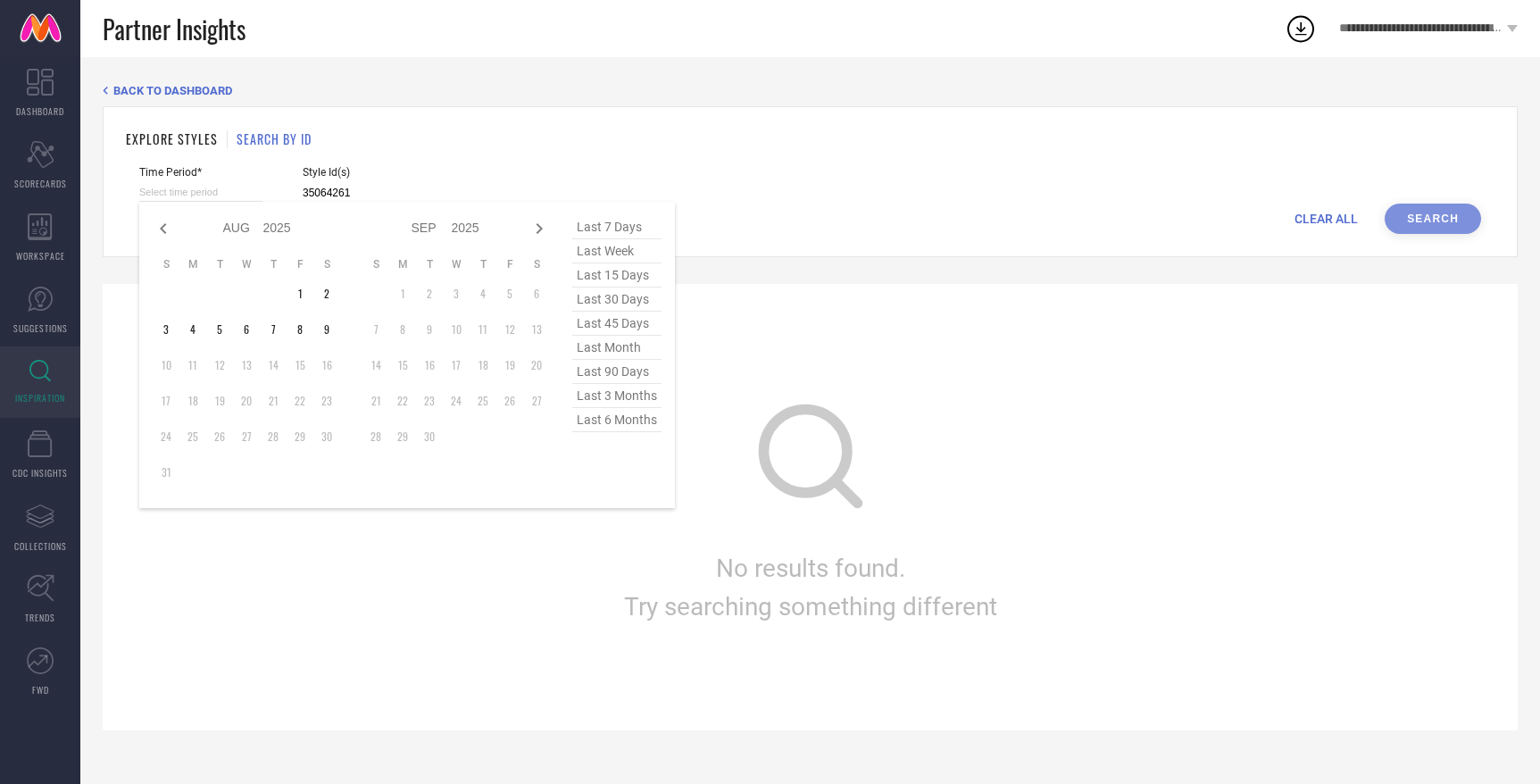
click at [585, 247] on span "last week" at bounding box center [617, 250] width 89 height 24
type input "03-08-2025 to 09-08-2025"
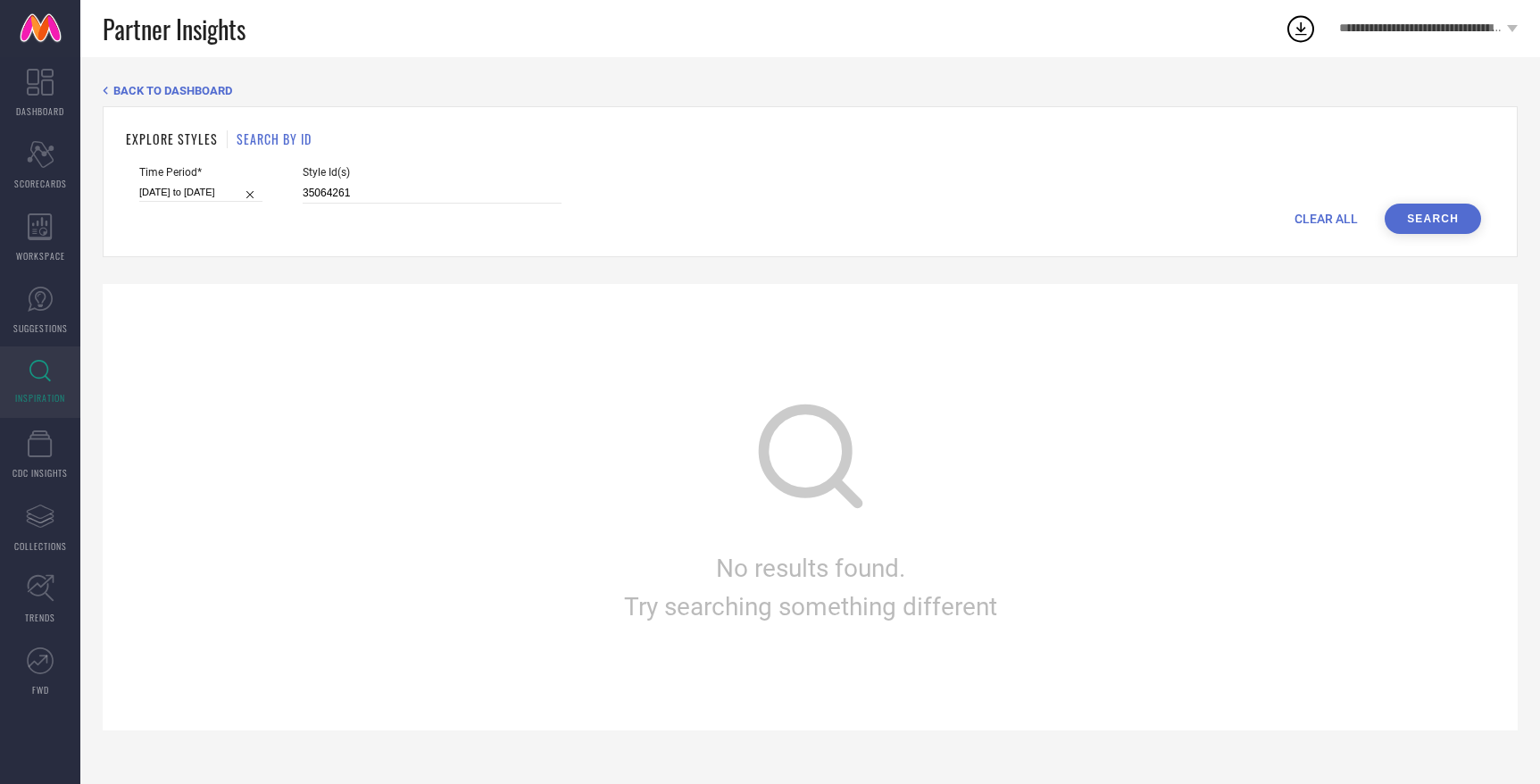
click at [1393, 224] on button "Search" at bounding box center [1432, 219] width 96 height 30
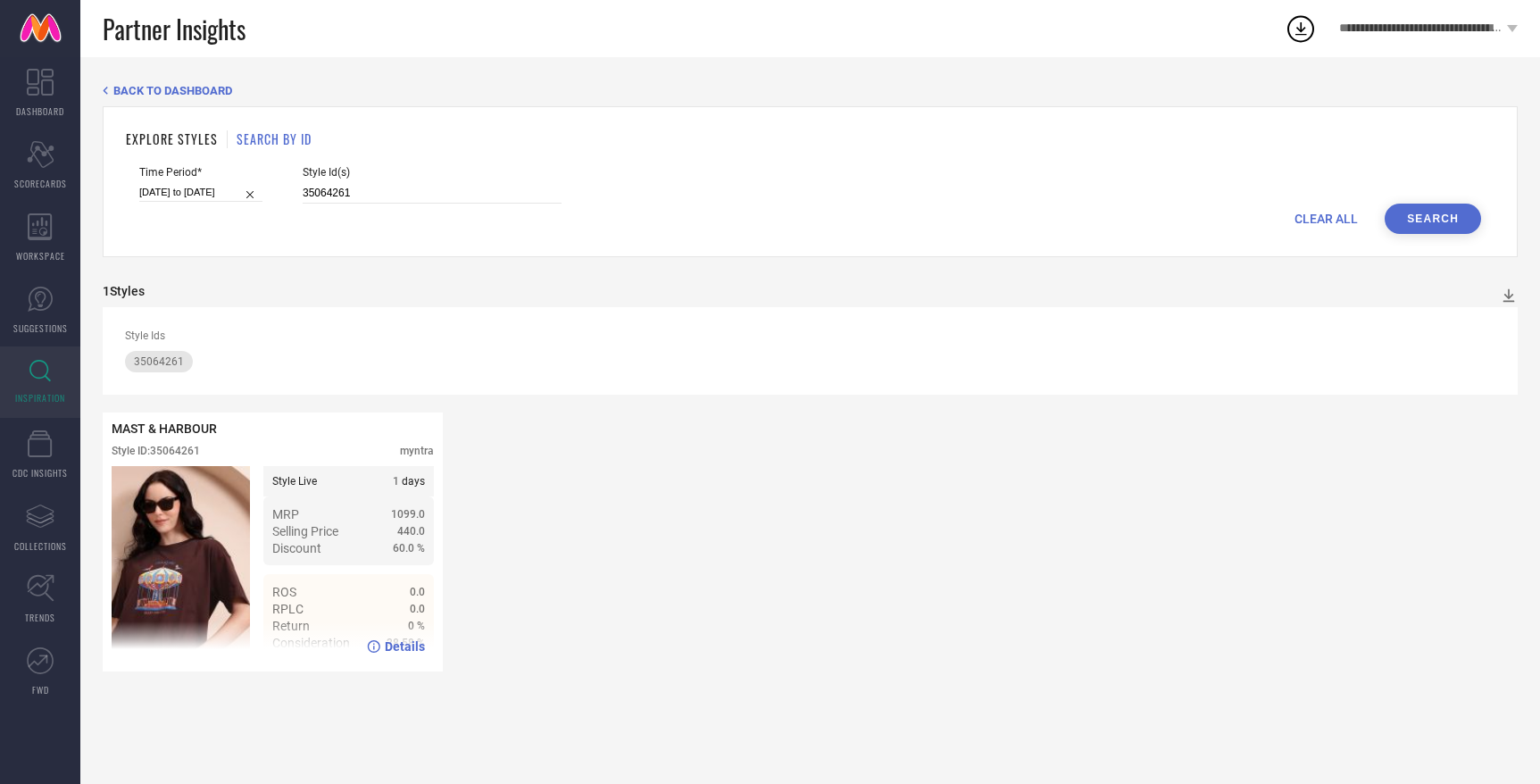
click at [389, 644] on span "Details" at bounding box center [405, 646] width 40 height 14
click at [31, 392] on span "INSPIRATION" at bounding box center [40, 398] width 50 height 13
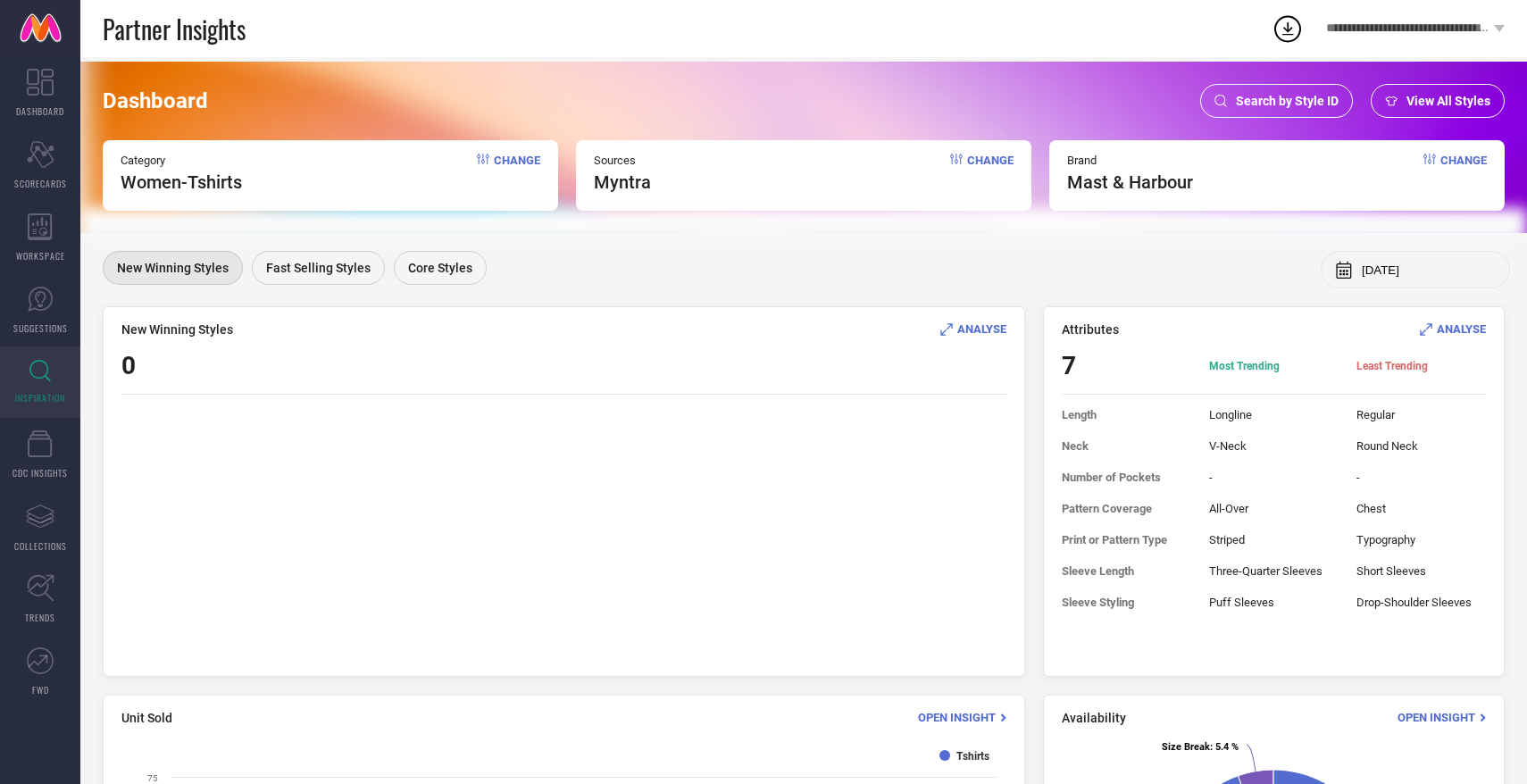
click at [404, 156] on div "Category Women-Tshirts Change" at bounding box center [330, 175] width 455 height 70
click at [514, 163] on span "Change" at bounding box center [517, 172] width 47 height 39
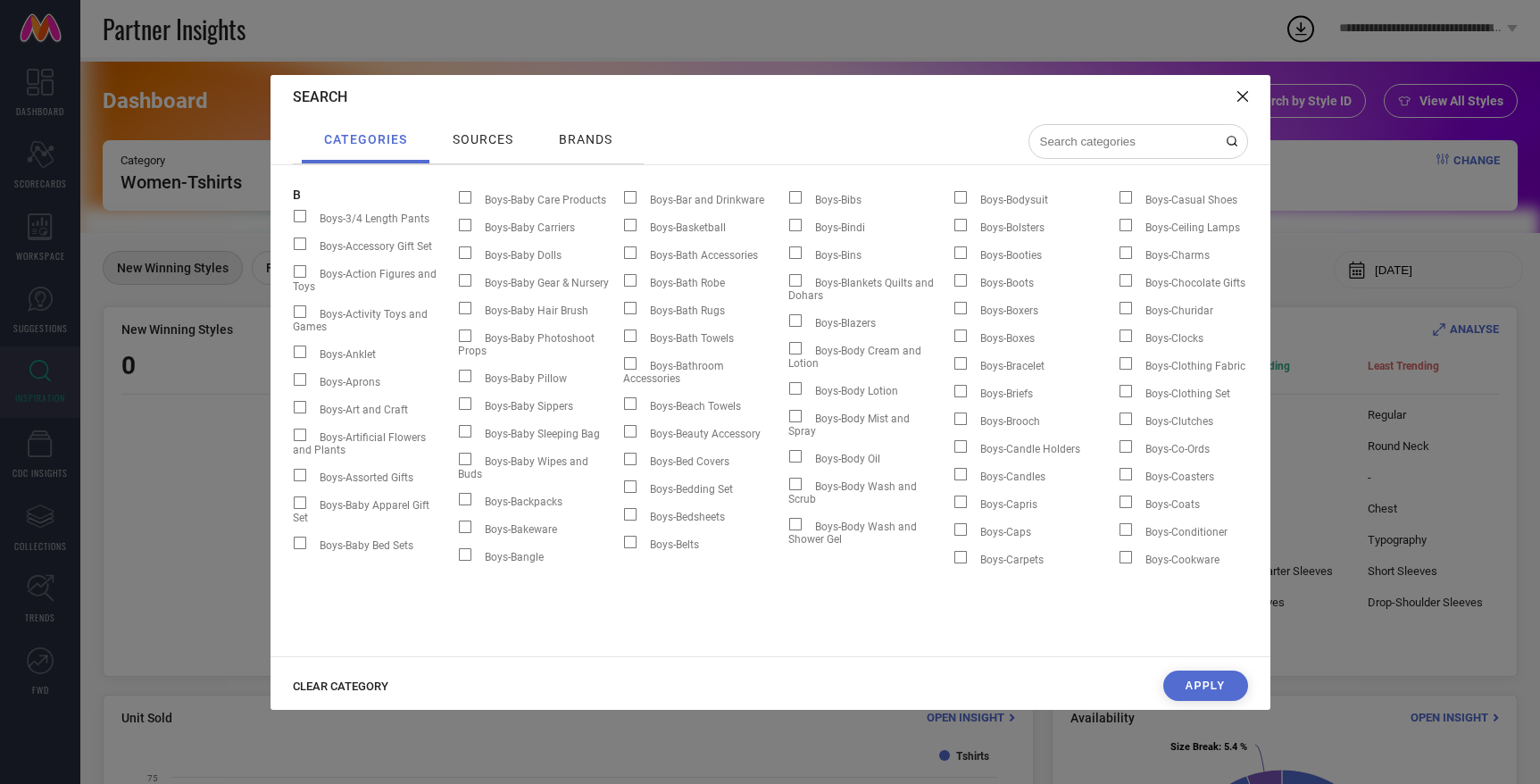
click at [1221, 687] on button "Apply" at bounding box center [1205, 686] width 85 height 30
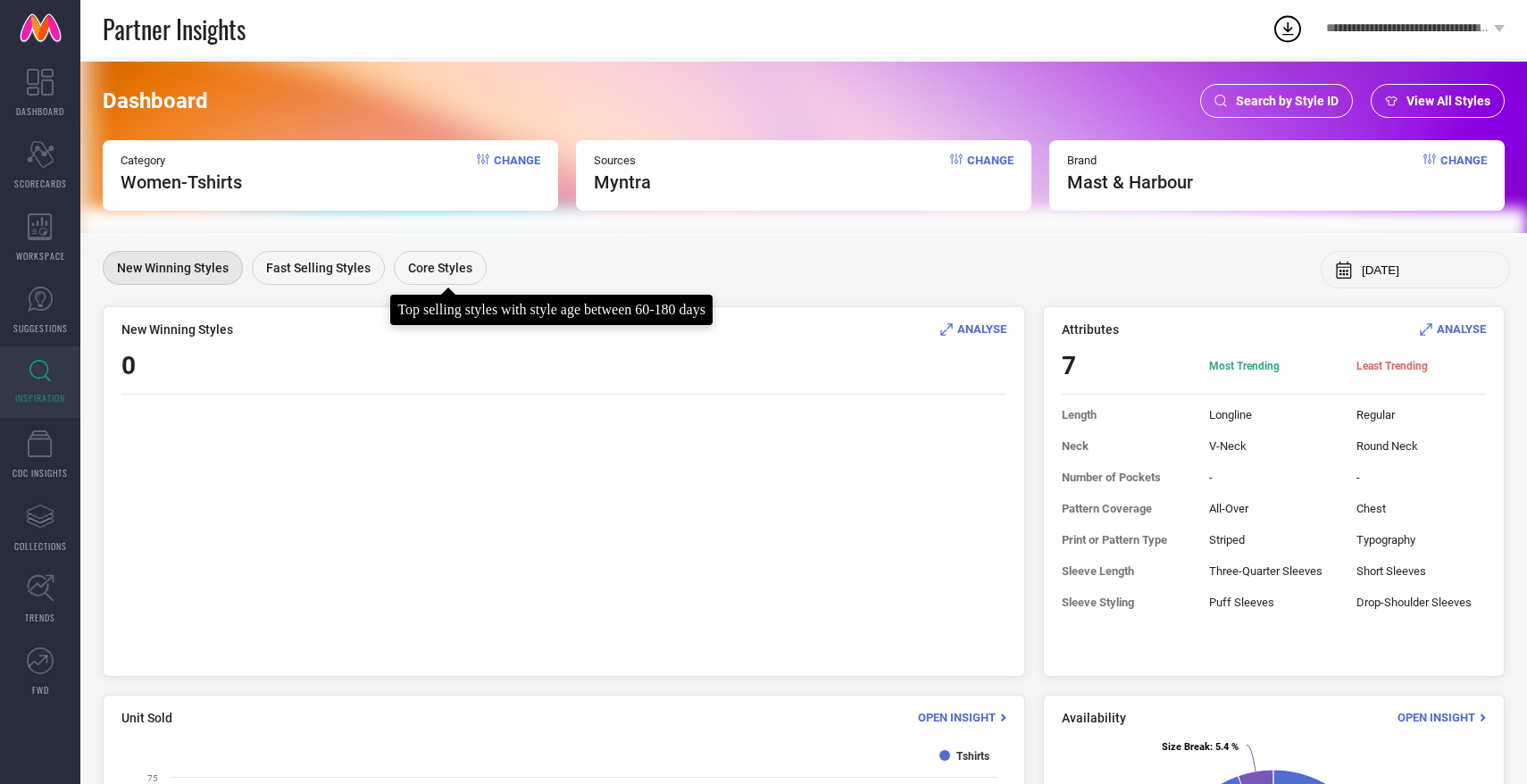
click at [434, 265] on span "Core Styles" at bounding box center [441, 267] width 65 height 14
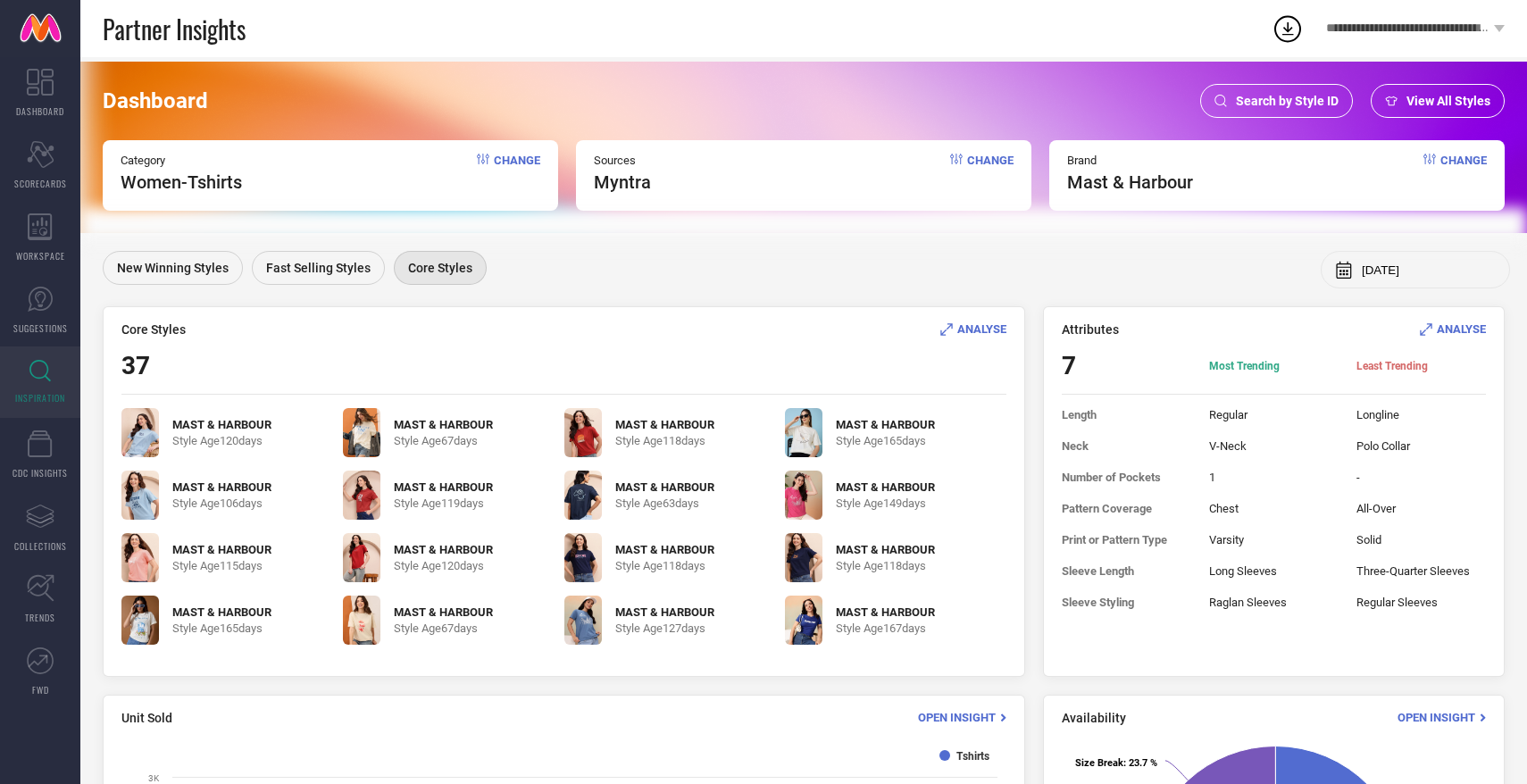
click at [996, 321] on div "ANALYSE" at bounding box center [973, 329] width 66 height 17
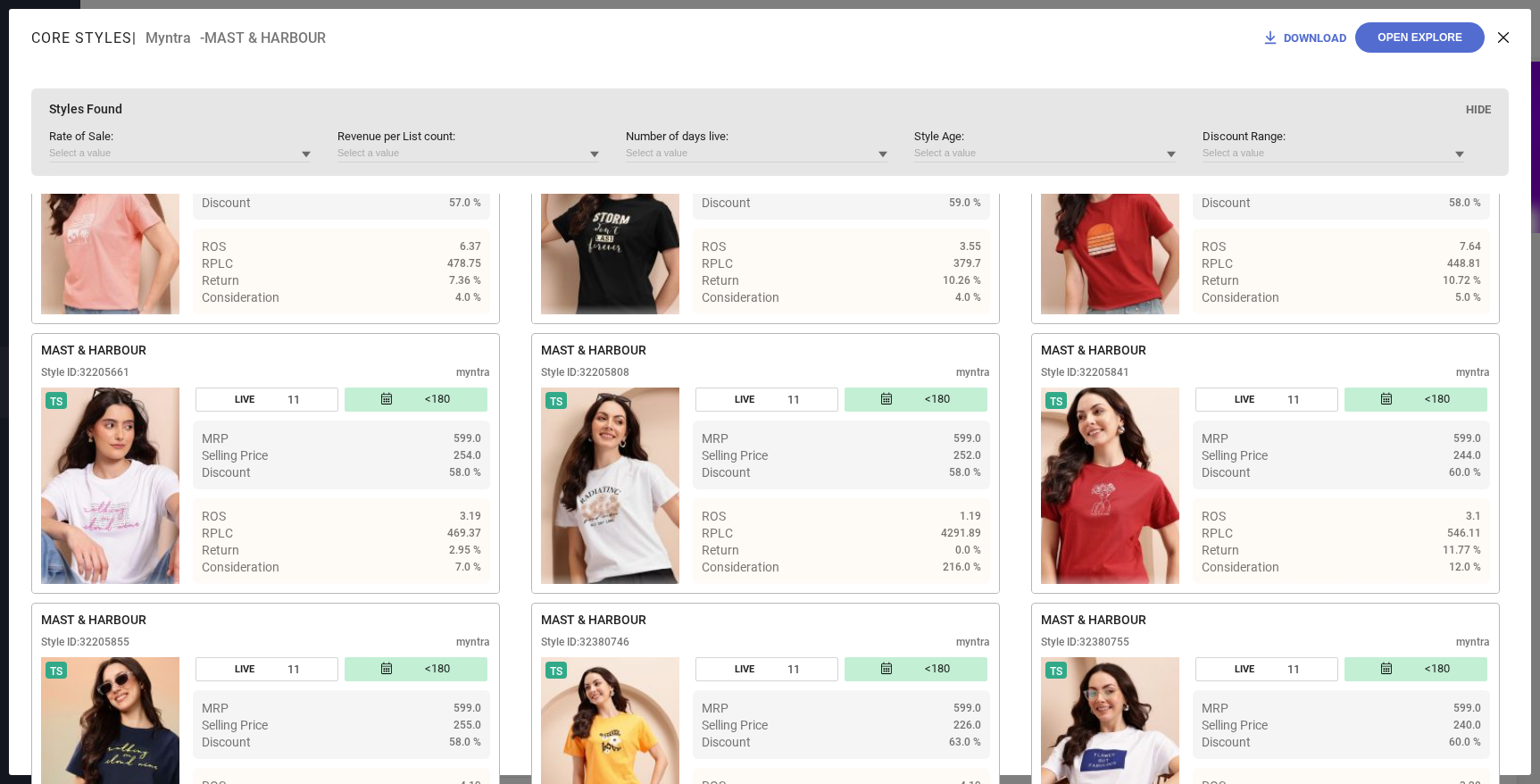
scroll to position [1210, 0]
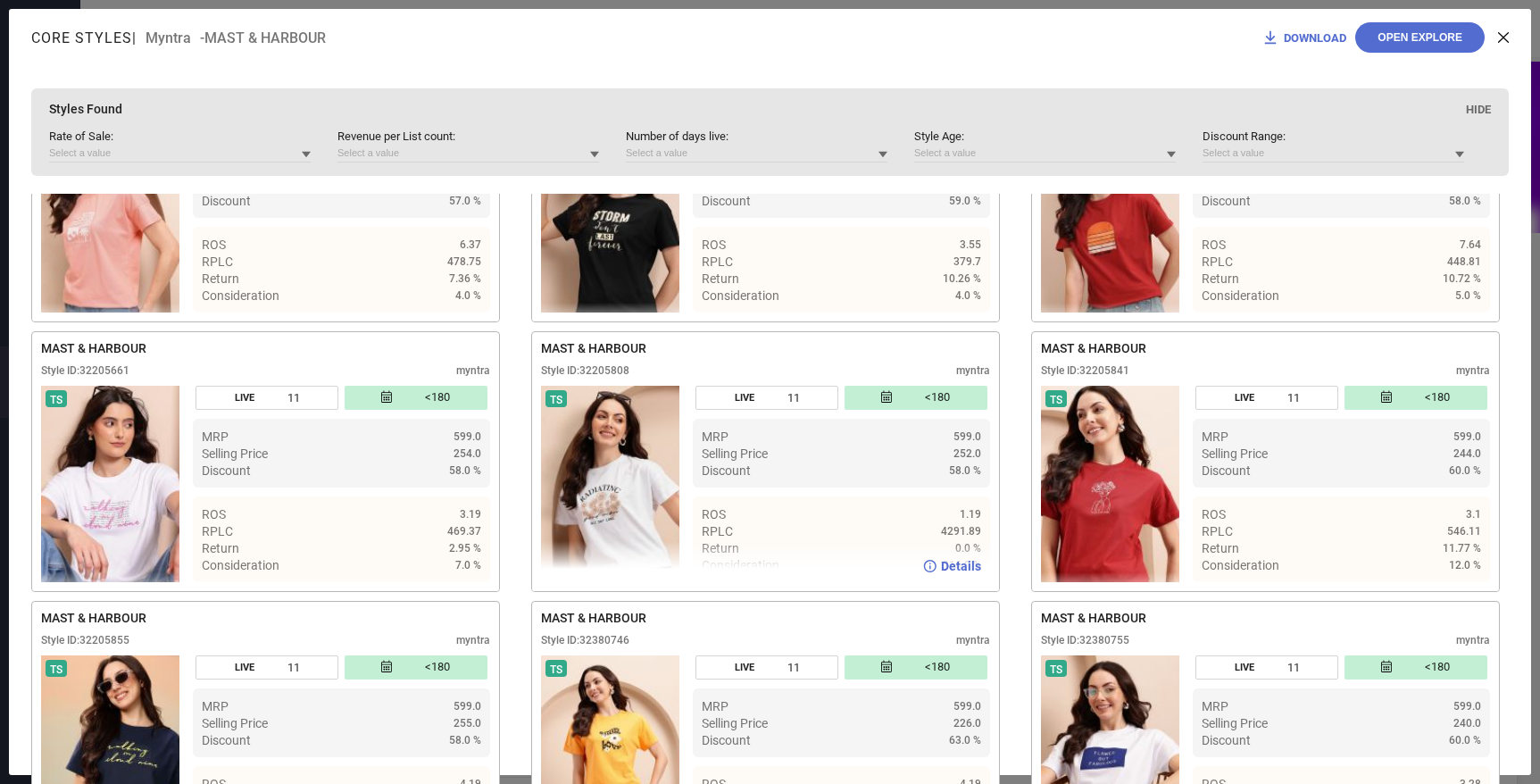
click at [947, 571] on span "Details" at bounding box center [961, 565] width 40 height 14
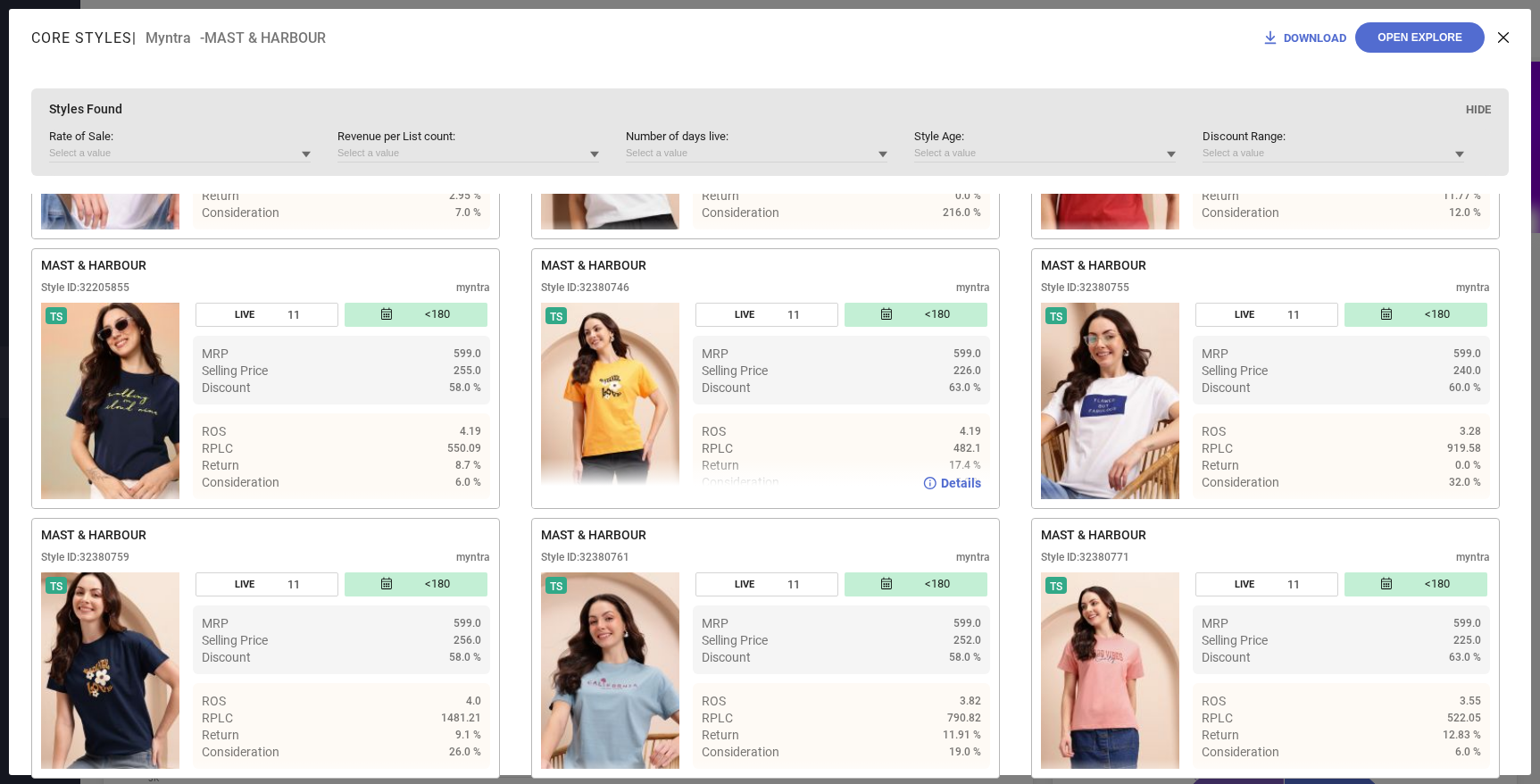
scroll to position [1564, 0]
click at [943, 484] on span "Details" at bounding box center [961, 481] width 40 height 14
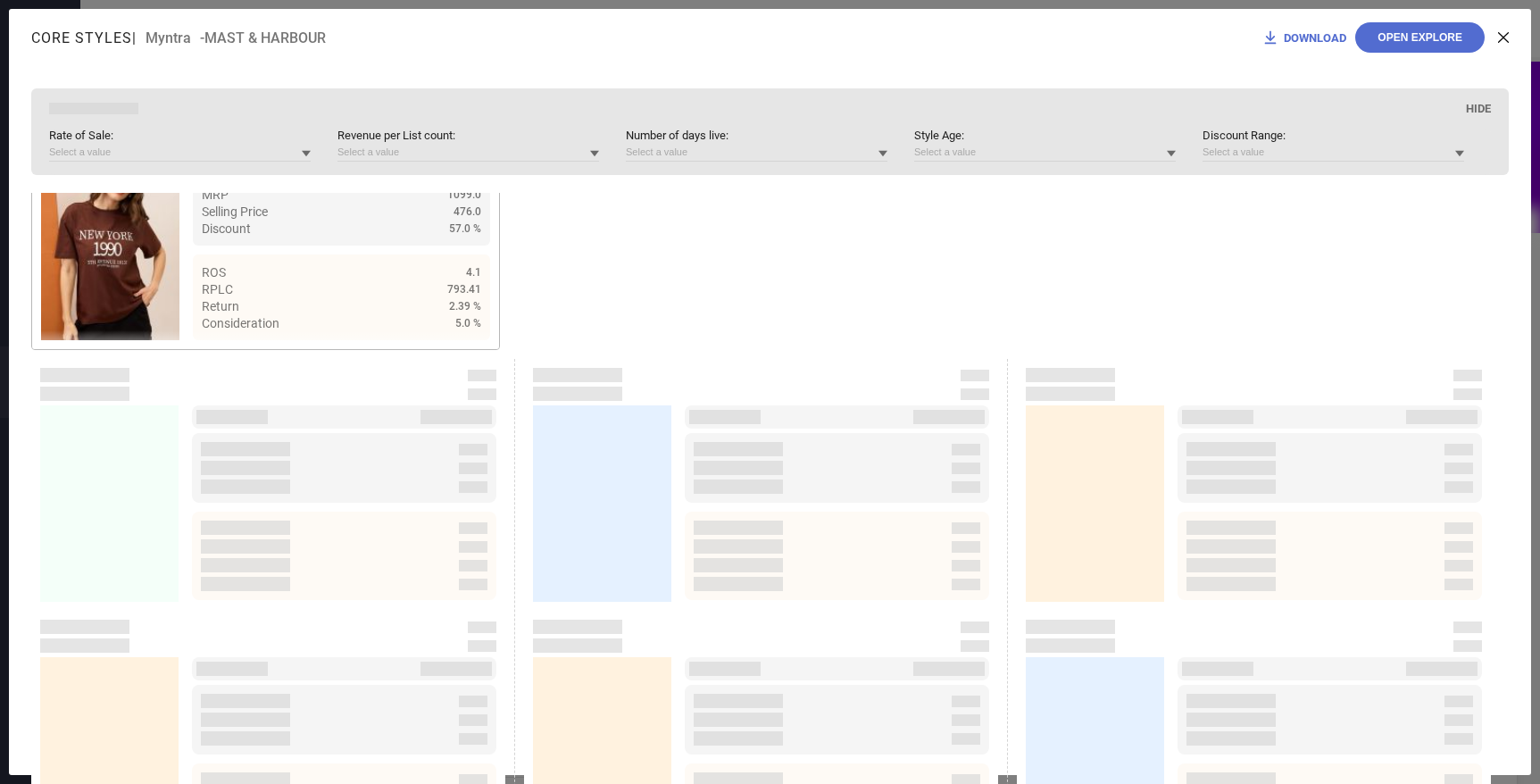
scroll to position [3358, 0]
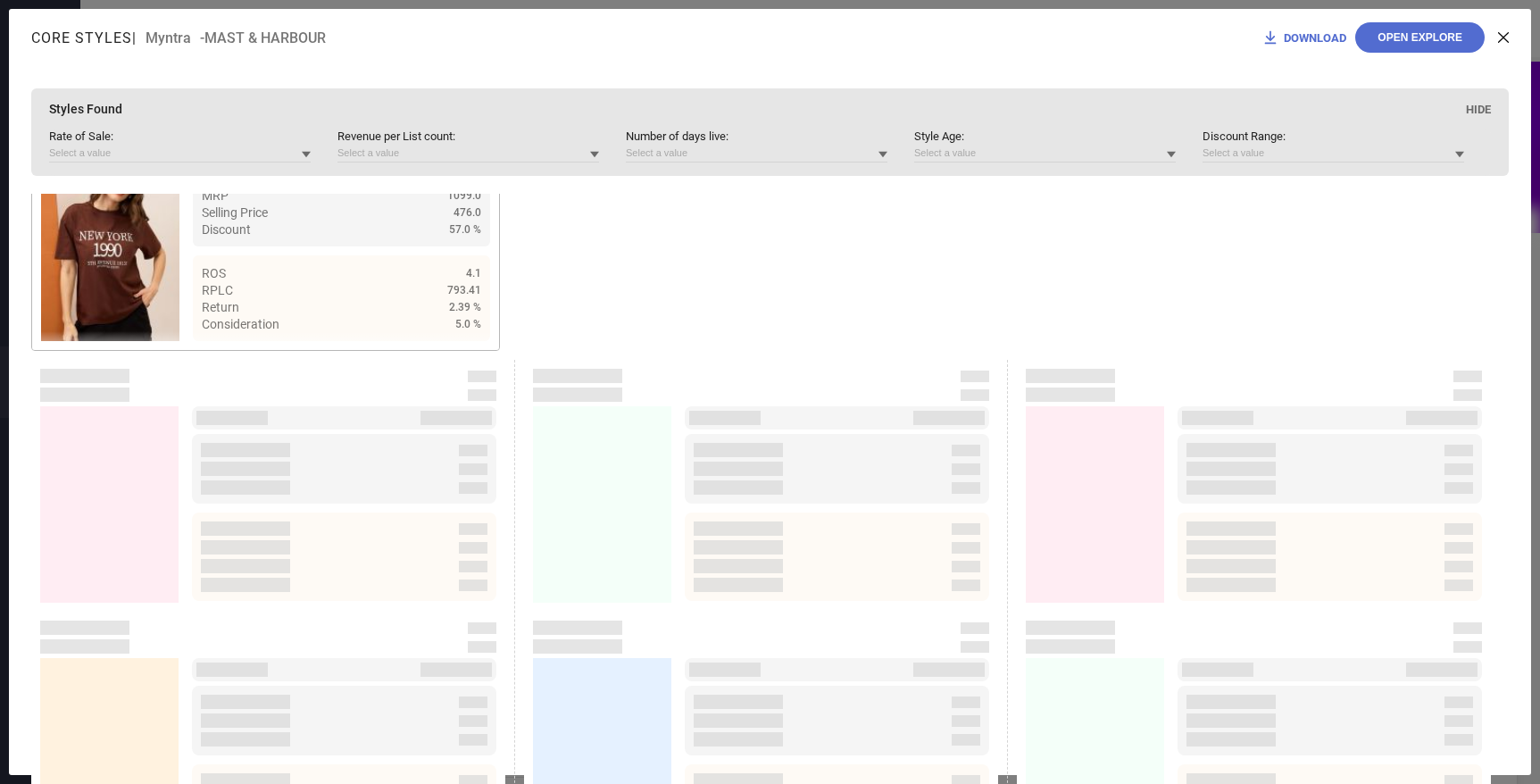
click at [1108, 452] on div at bounding box center [1095, 504] width 138 height 196
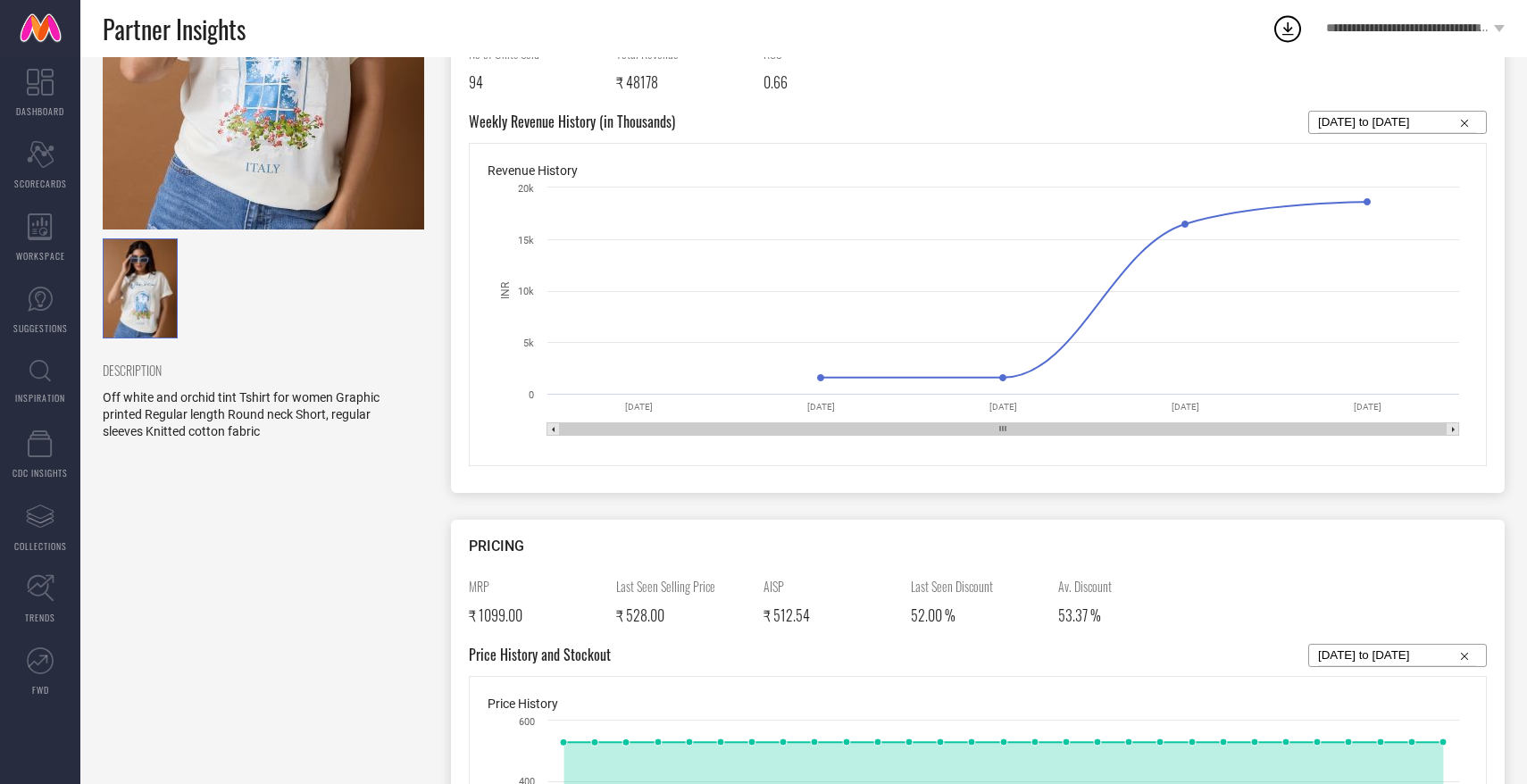
scroll to position [325, 0]
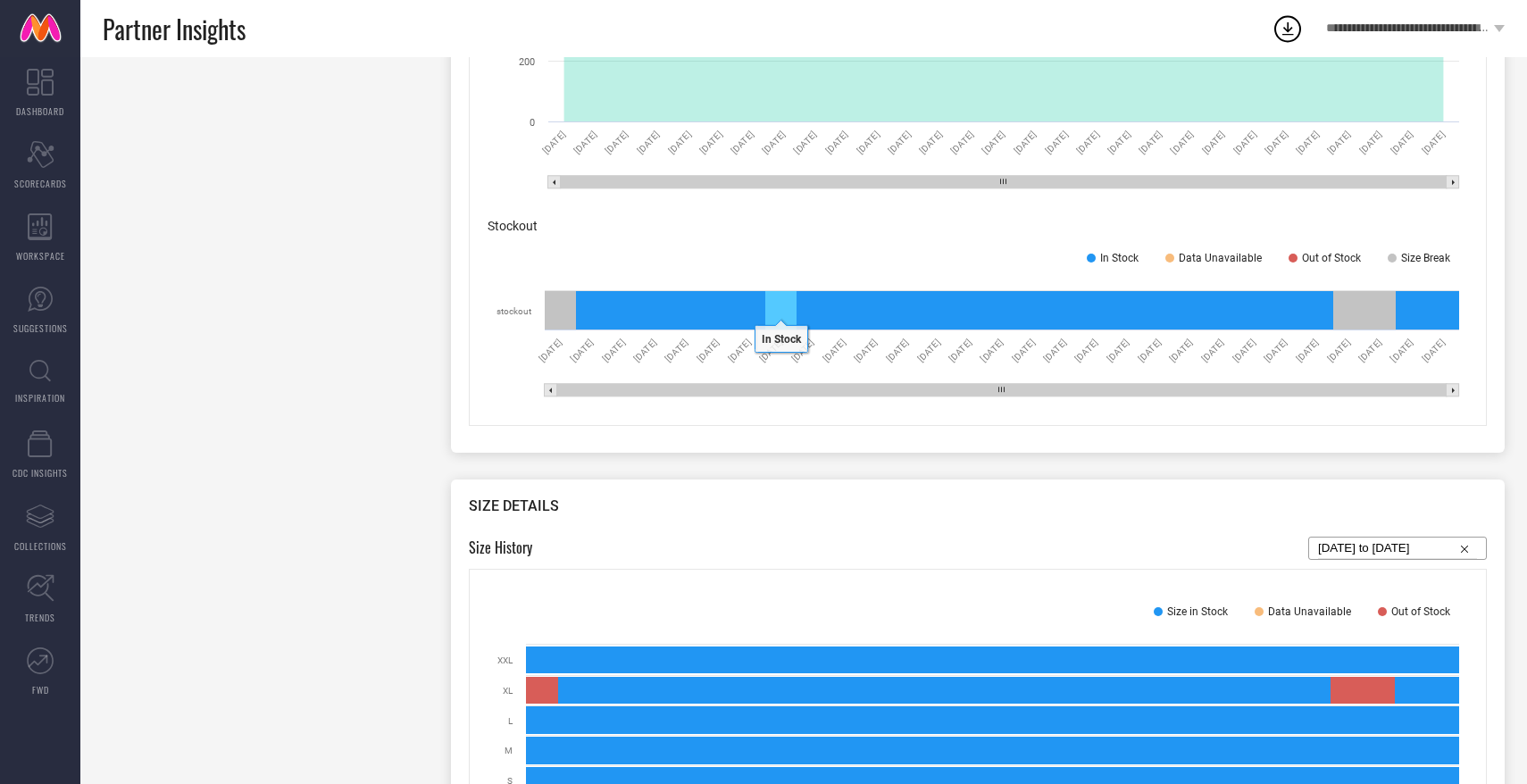
scroll to position [1322, 0]
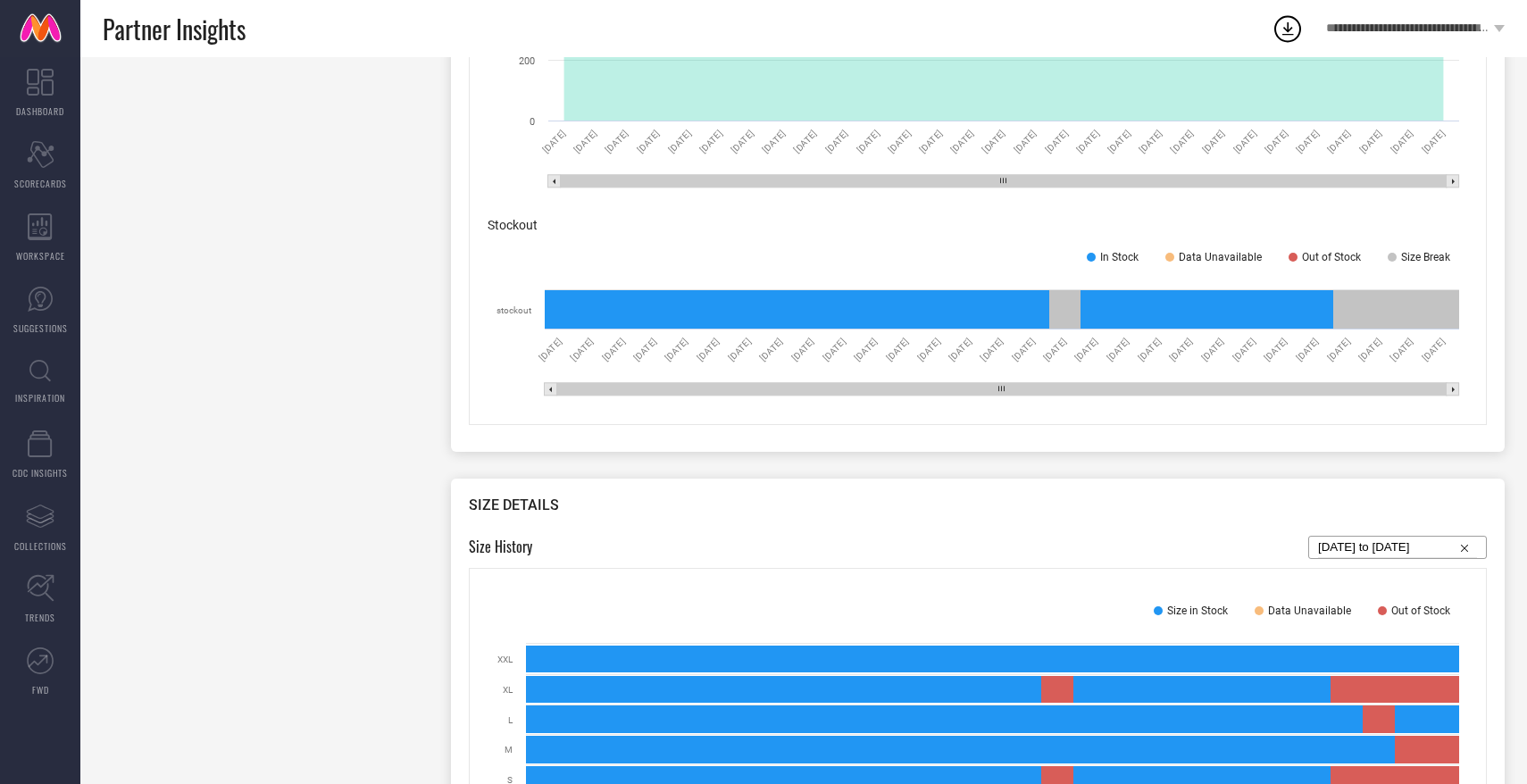
scroll to position [1322, 0]
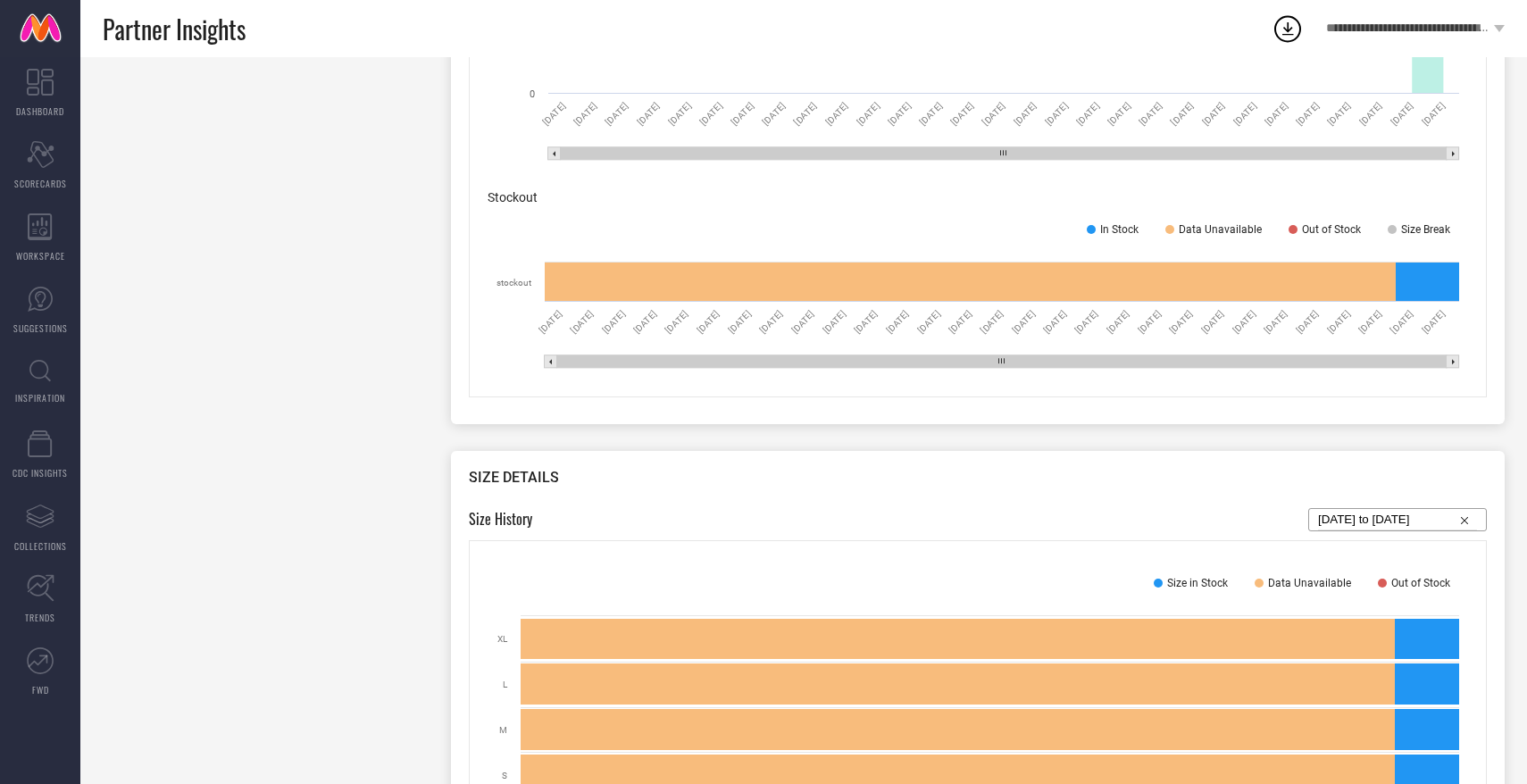
scroll to position [1143, 0]
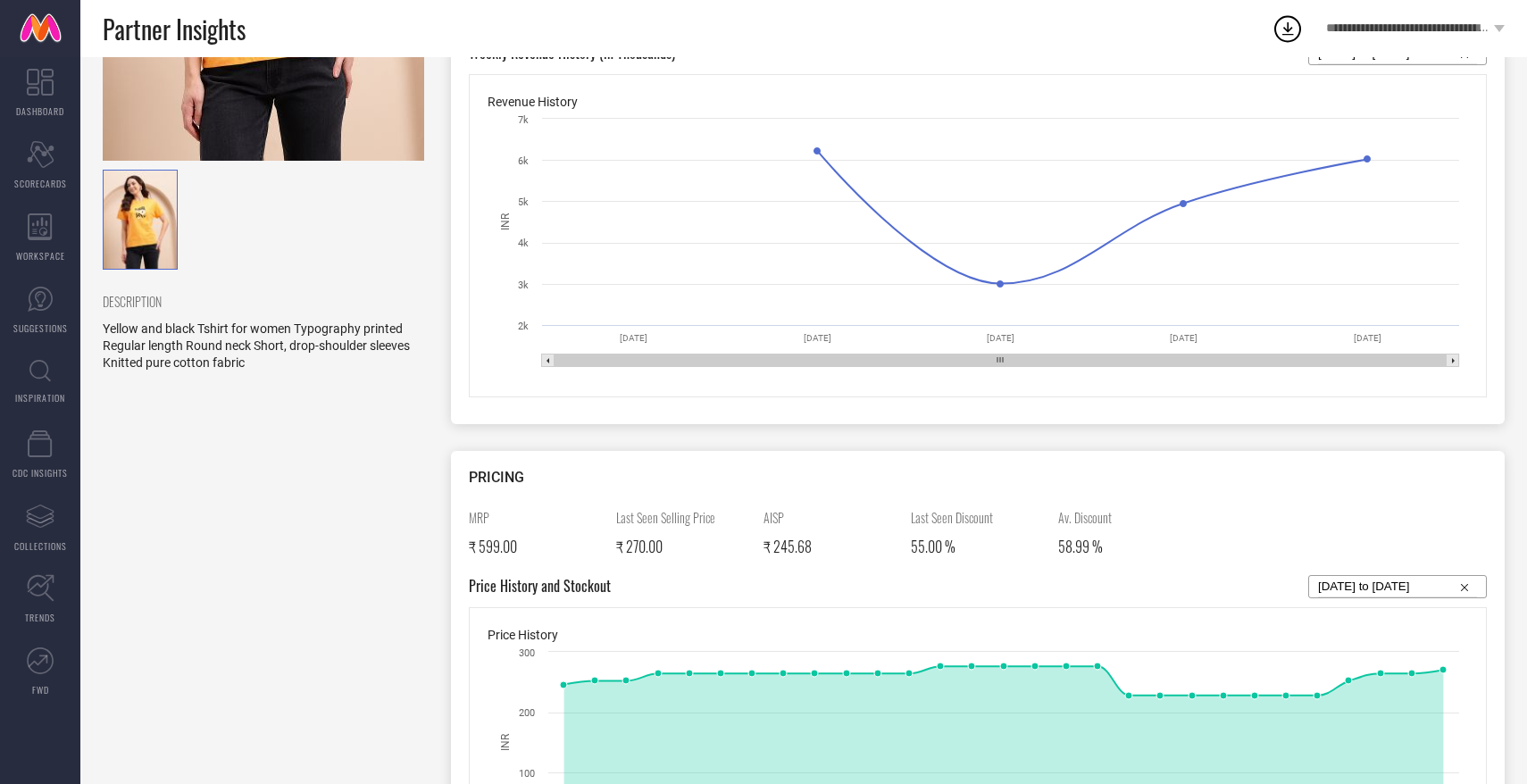
scroll to position [388, 0]
